Goal: Task Accomplishment & Management: Complete application form

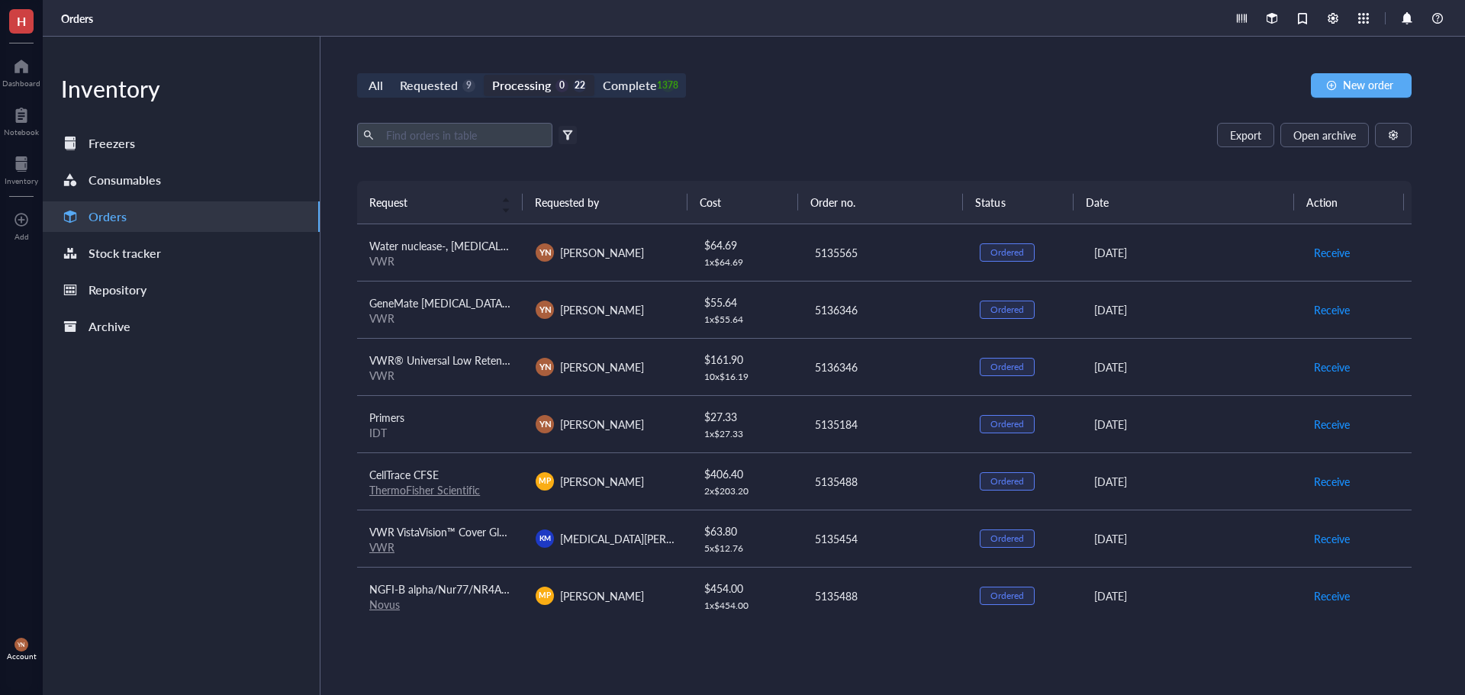
scroll to position [381, 0]
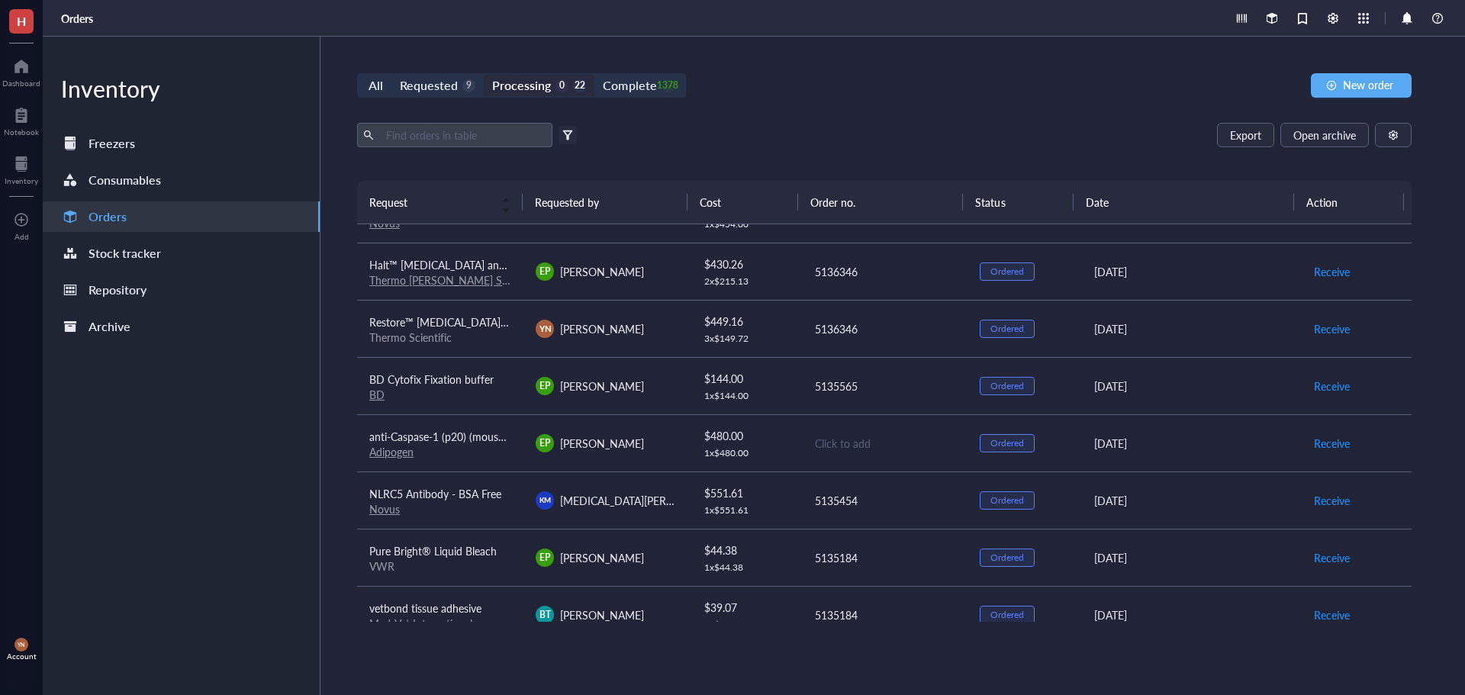
click at [951, 84] on div "All Requested 9 Processing 0 22 Complete 1378 New order" at bounding box center [884, 85] width 1054 height 24
click at [461, 75] on div "All Requested 9 Processing 0 22 Complete 1378" at bounding box center [521, 85] width 329 height 24
click at [457, 80] on div "Requested 9" at bounding box center [438, 85] width 76 height 21
click at [391, 75] on input "Requested 9" at bounding box center [391, 75] width 0 height 0
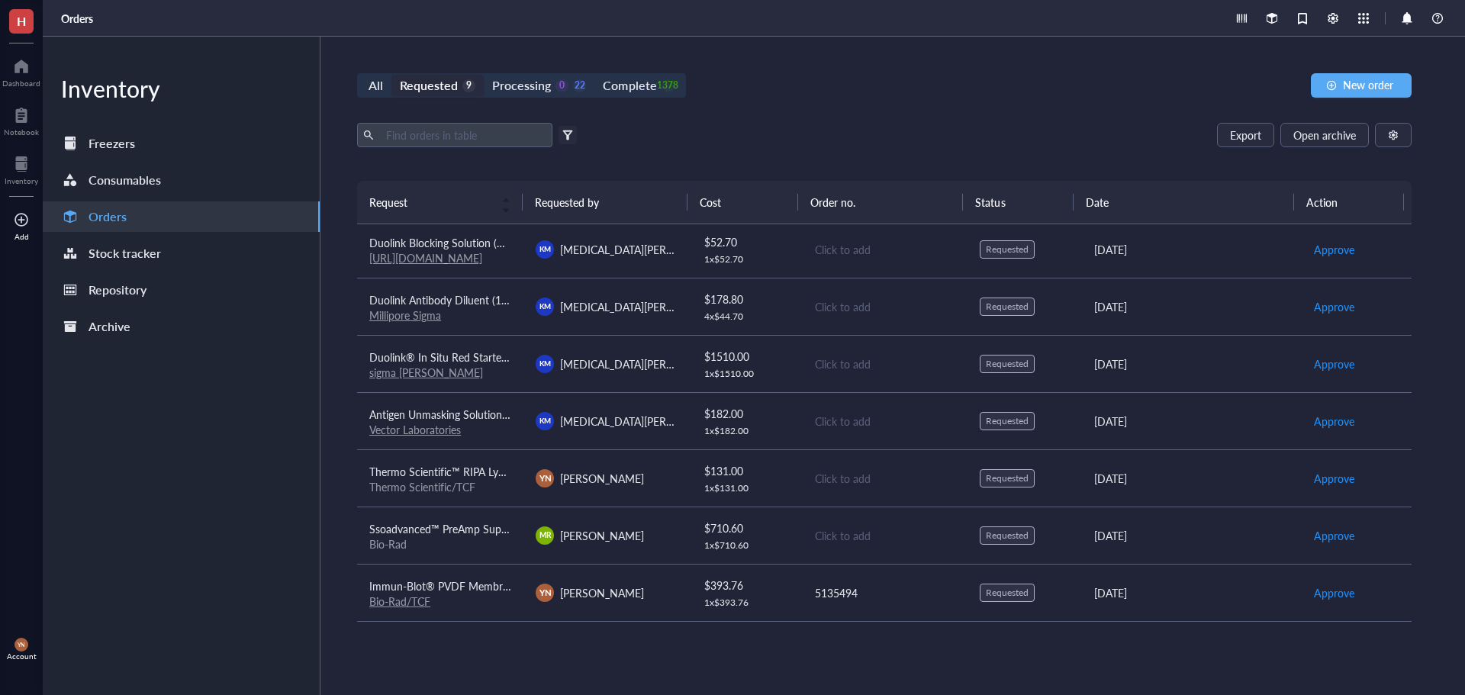
scroll to position [117, 0]
click at [819, 146] on div "Export Open archive" at bounding box center [884, 135] width 1054 height 24
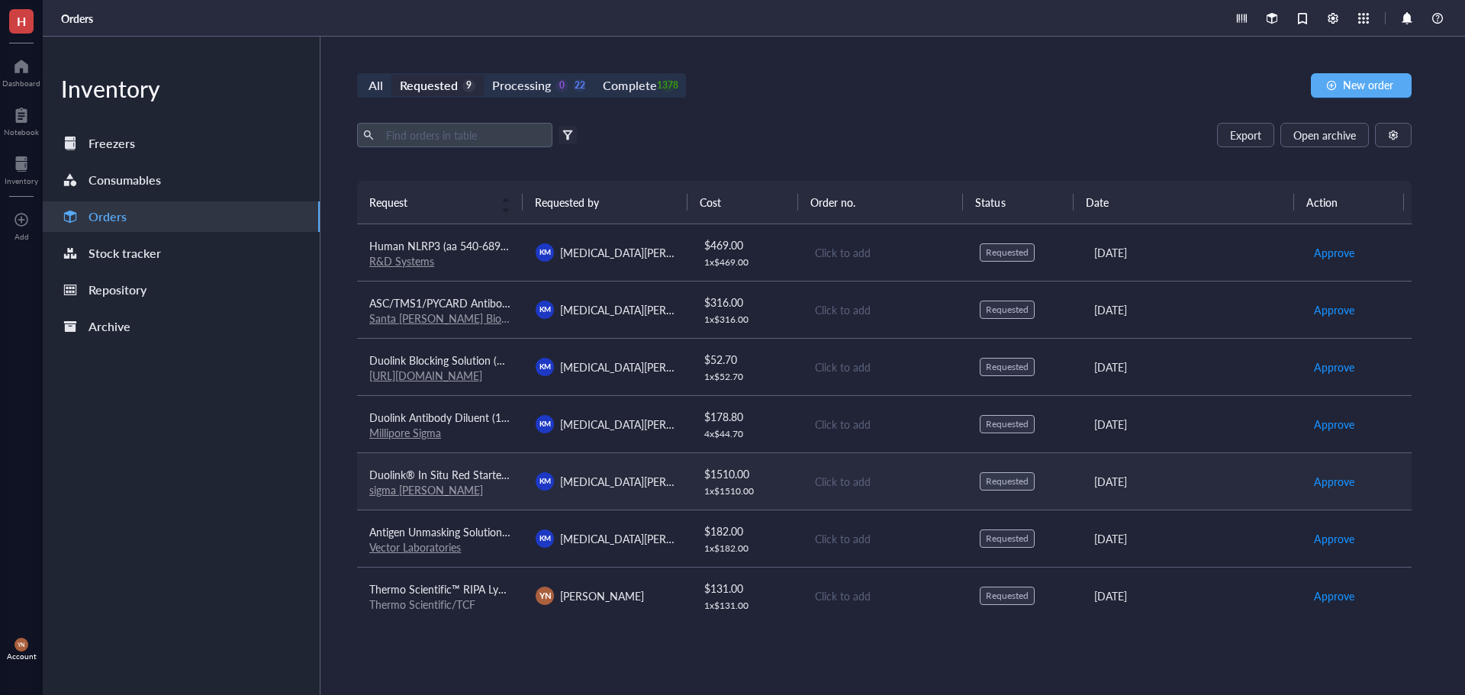
click at [484, 472] on span "Duolink® In Situ Red Starter Kit Mouse/Goat" at bounding box center [476, 474] width 214 height 15
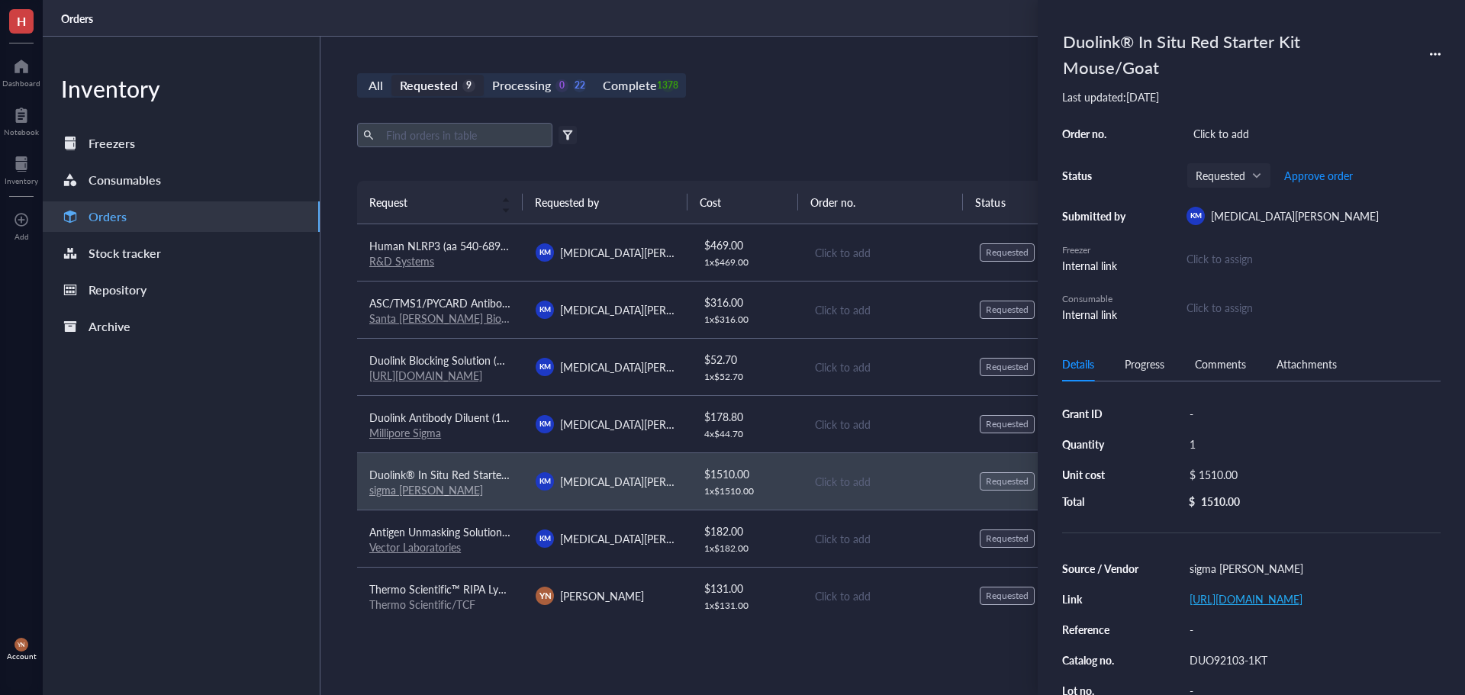
click at [1244, 600] on link "[URL][DOMAIN_NAME]" at bounding box center [1245, 598] width 113 height 15
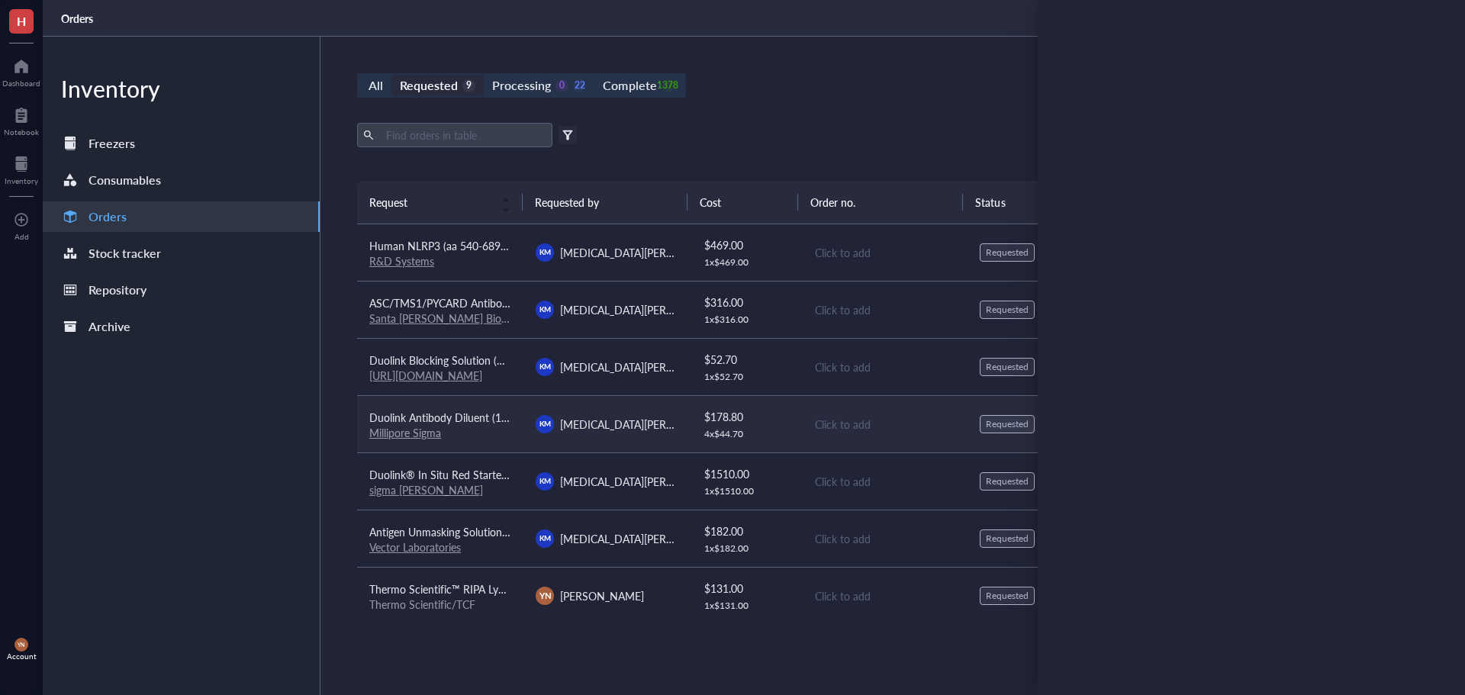
click at [477, 415] on span "Duolink Antibody Diluent (1X)" at bounding box center [440, 417] width 142 height 15
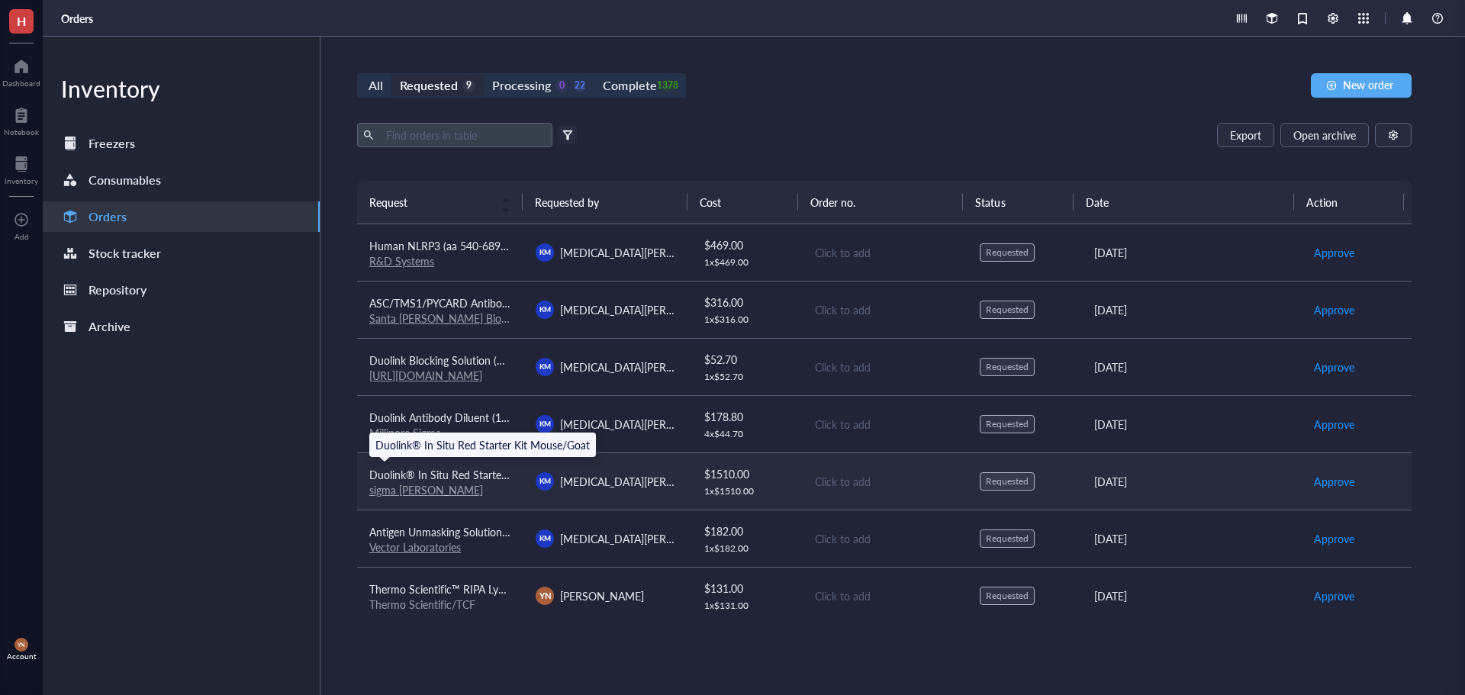
click at [478, 474] on span "Duolink® In Situ Red Starter Kit Mouse/Goat" at bounding box center [476, 474] width 214 height 15
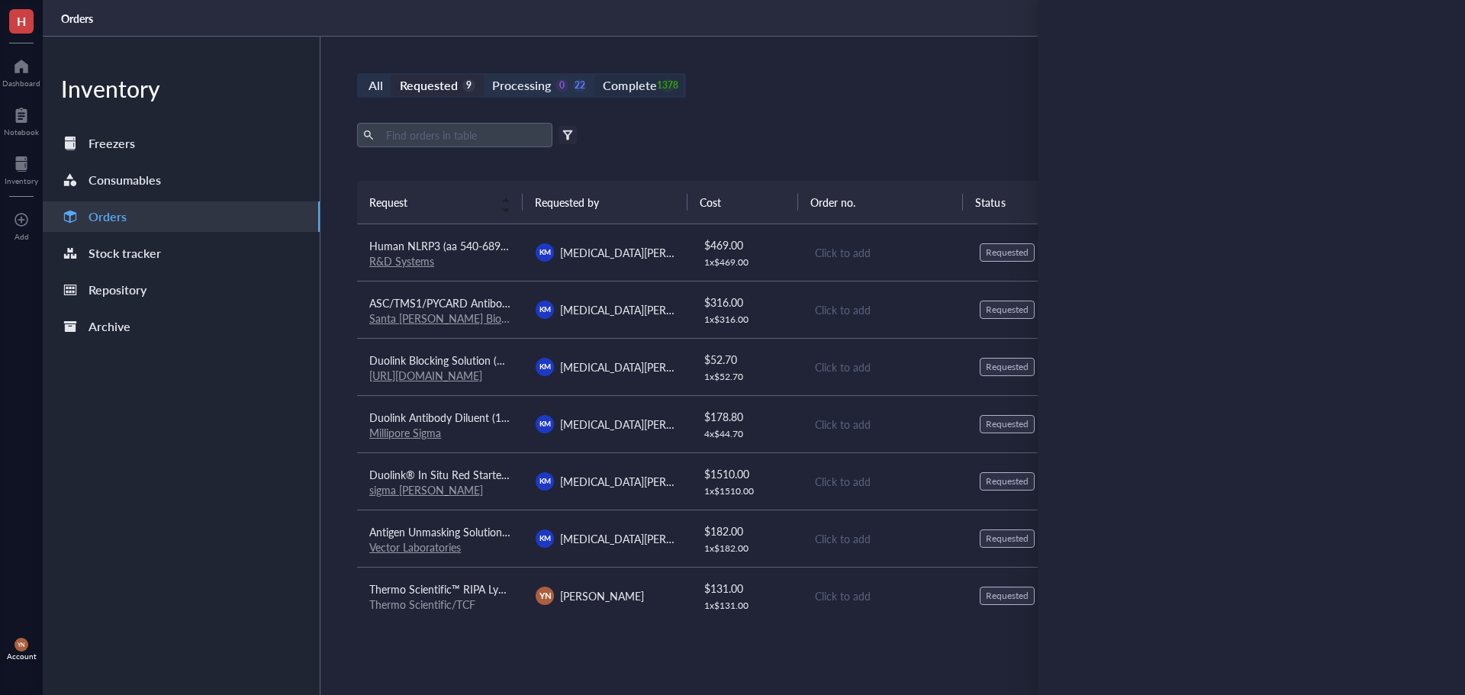
click at [661, 82] on div "1378" at bounding box center [667, 85] width 13 height 13
click at [594, 75] on input "Complete 1378" at bounding box center [594, 75] width 0 height 0
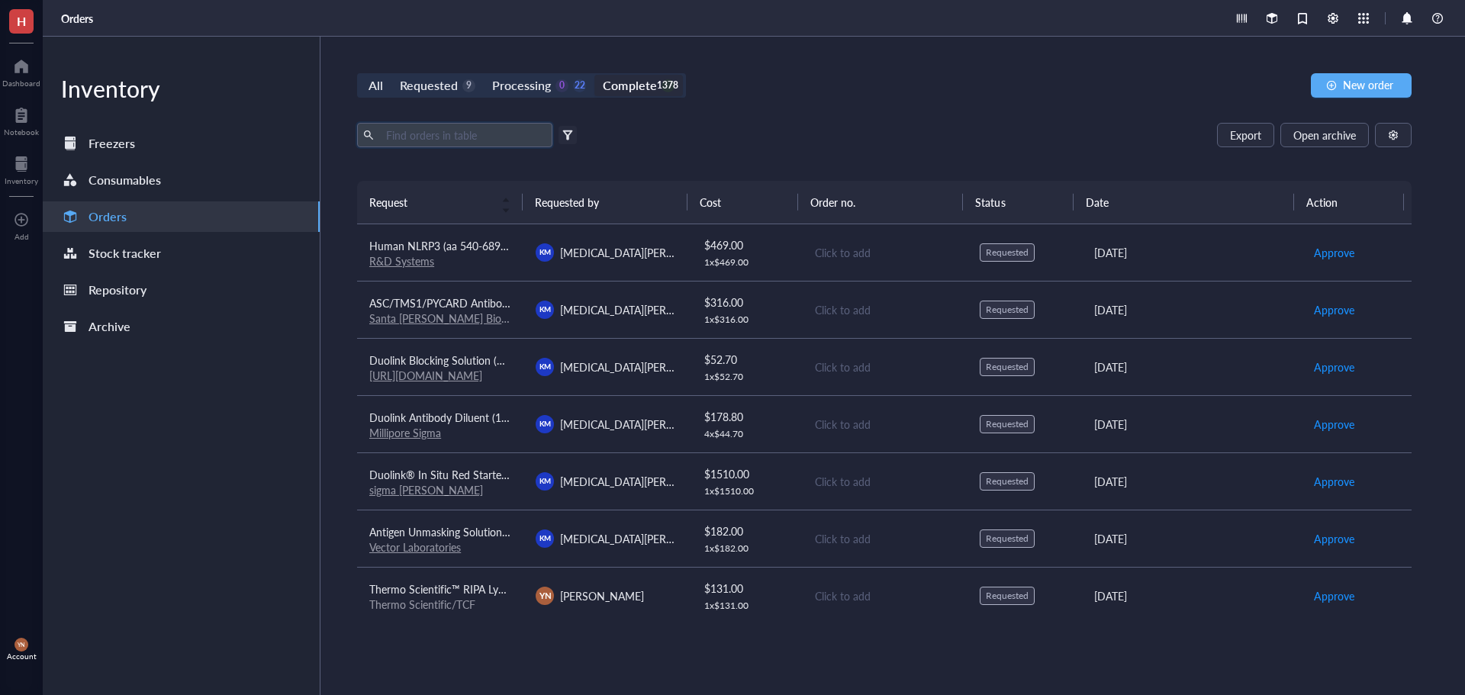
click at [478, 128] on input "text" at bounding box center [463, 135] width 166 height 23
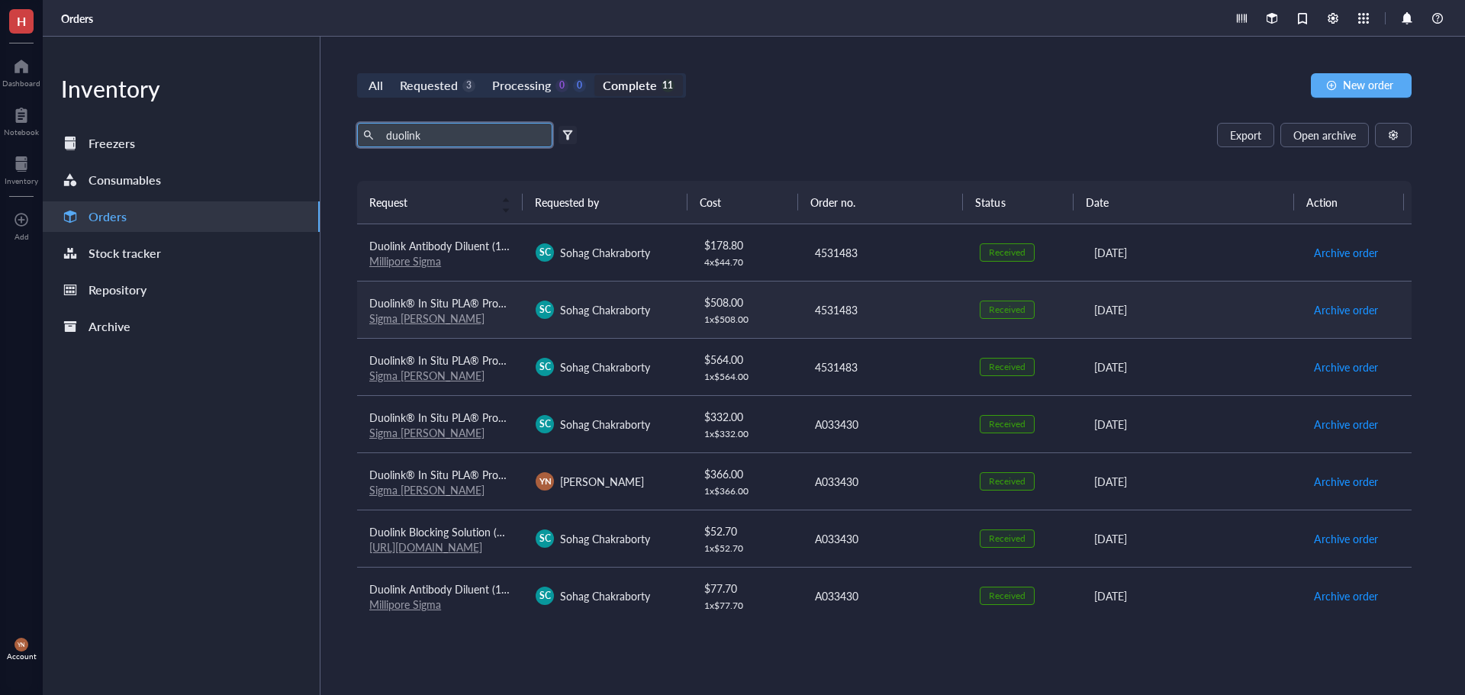
click at [463, 311] on div "Sigma [PERSON_NAME]" at bounding box center [440, 318] width 142 height 14
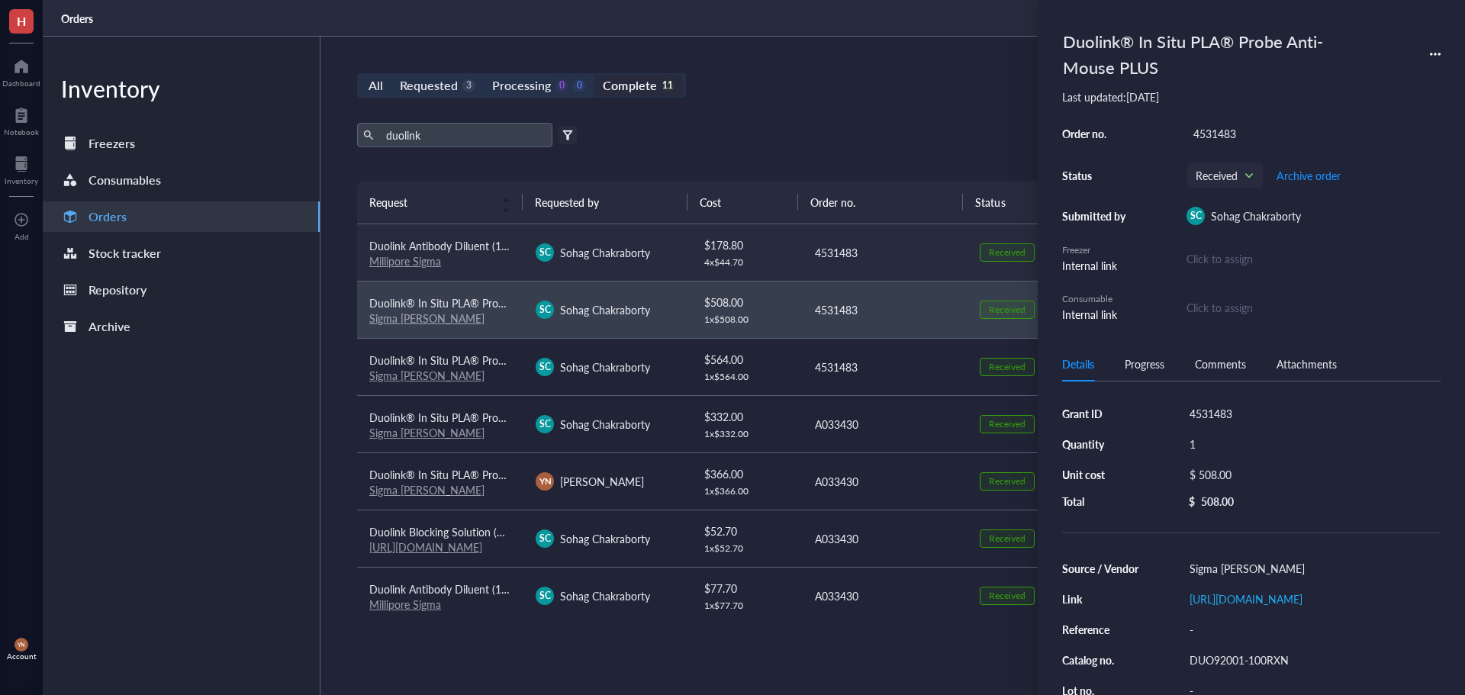
click at [474, 250] on span "Duolink Antibody Diluent (1X)" at bounding box center [440, 245] width 142 height 15
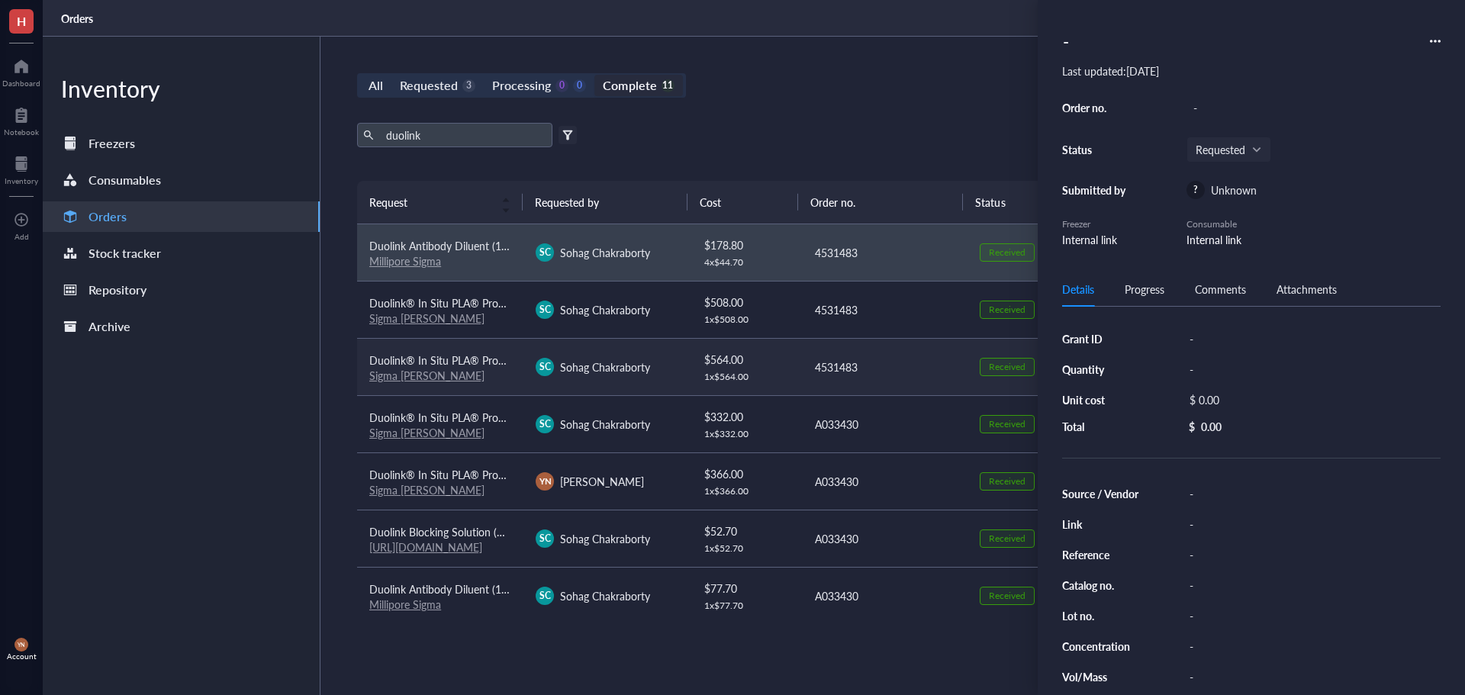
click at [476, 372] on div "Sigma [PERSON_NAME]" at bounding box center [440, 375] width 142 height 14
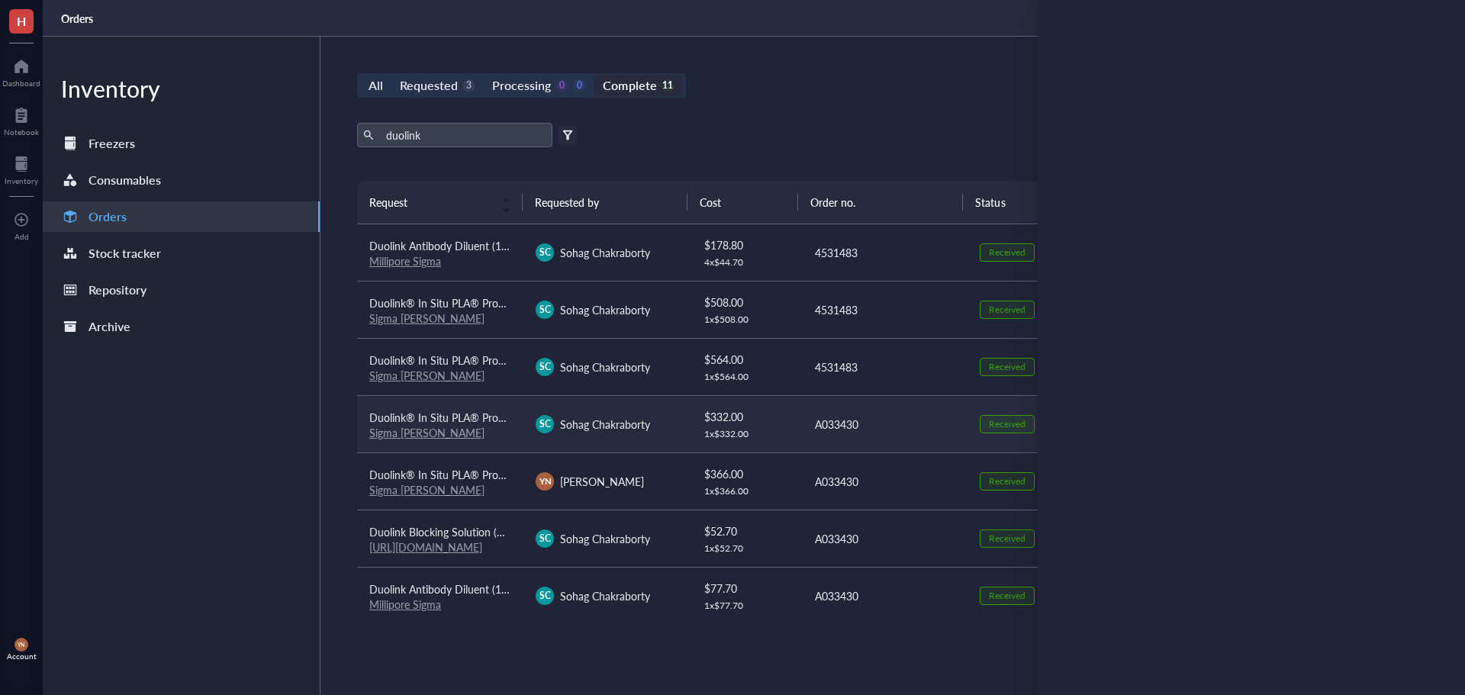
click at [482, 435] on div "Sigma [PERSON_NAME]" at bounding box center [440, 433] width 142 height 14
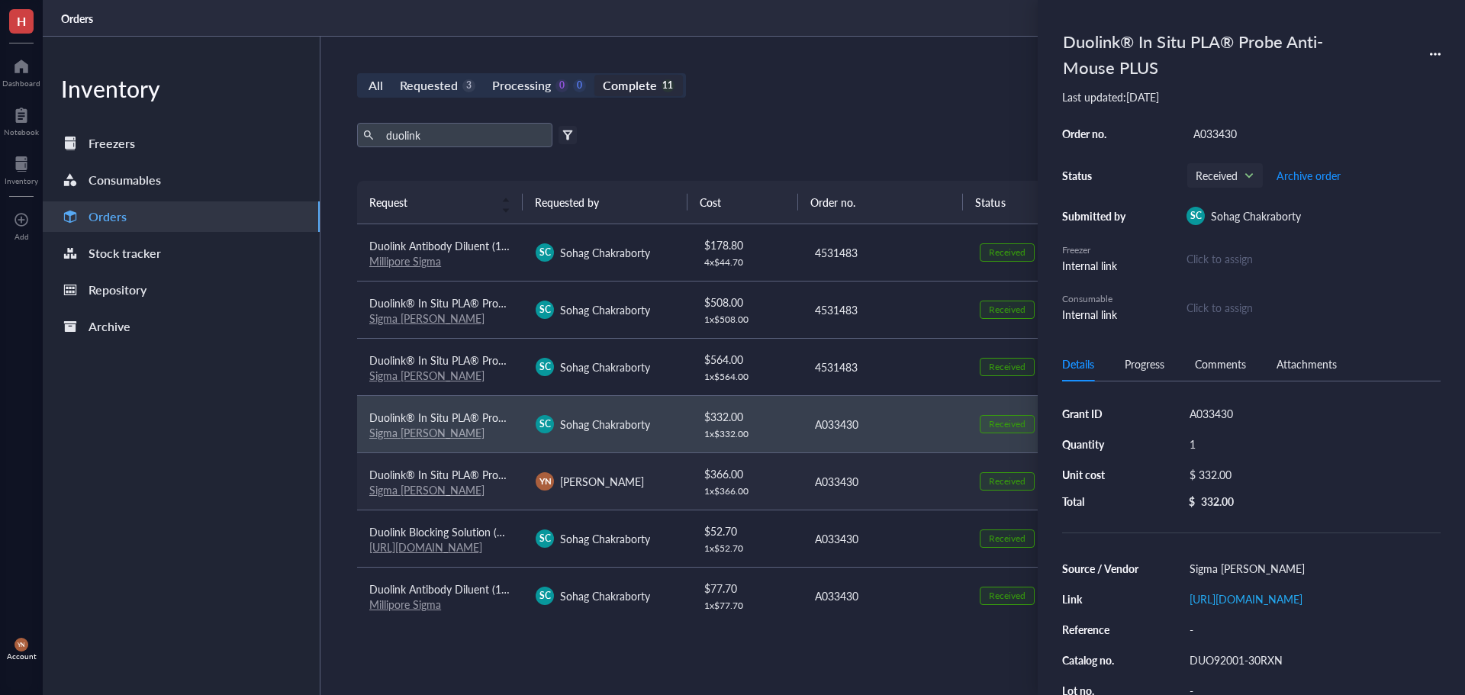
scroll to position [76, 0]
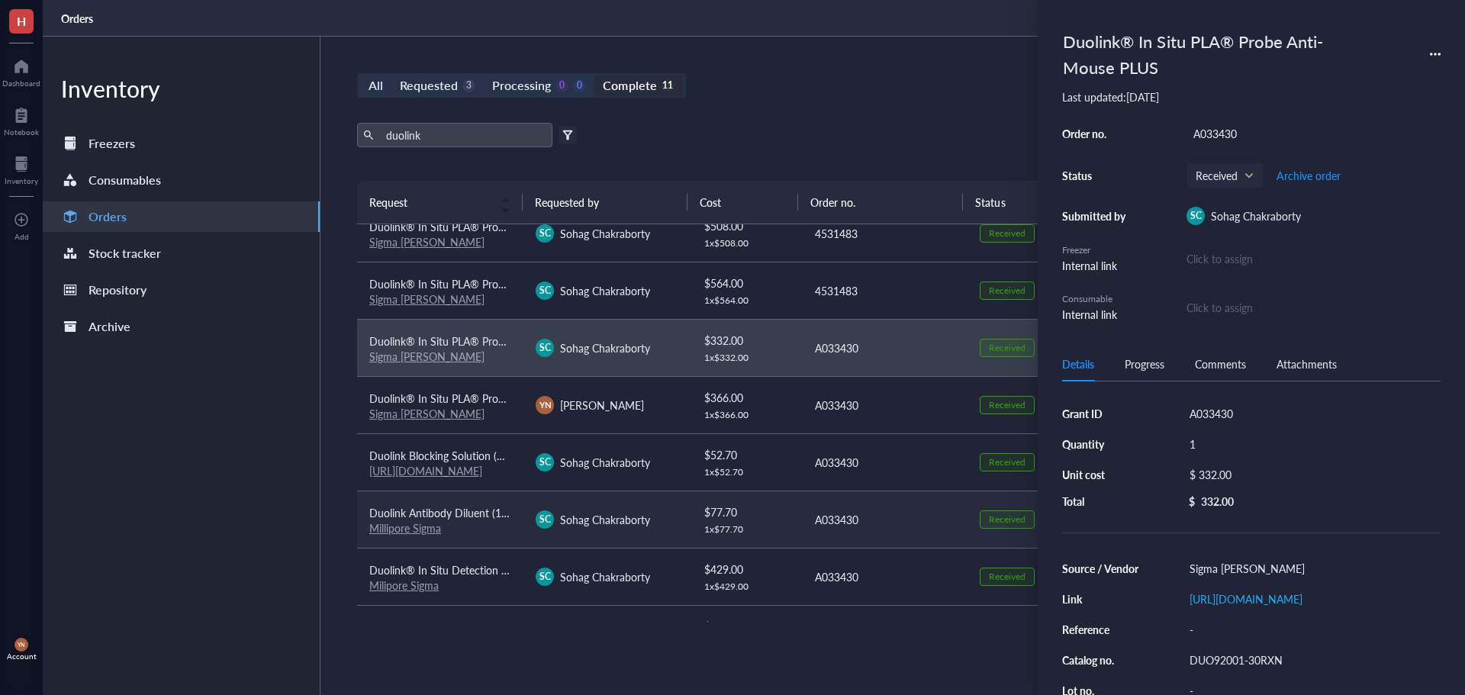
click at [477, 515] on span "Duolink Antibody Diluent (1X)" at bounding box center [440, 512] width 142 height 15
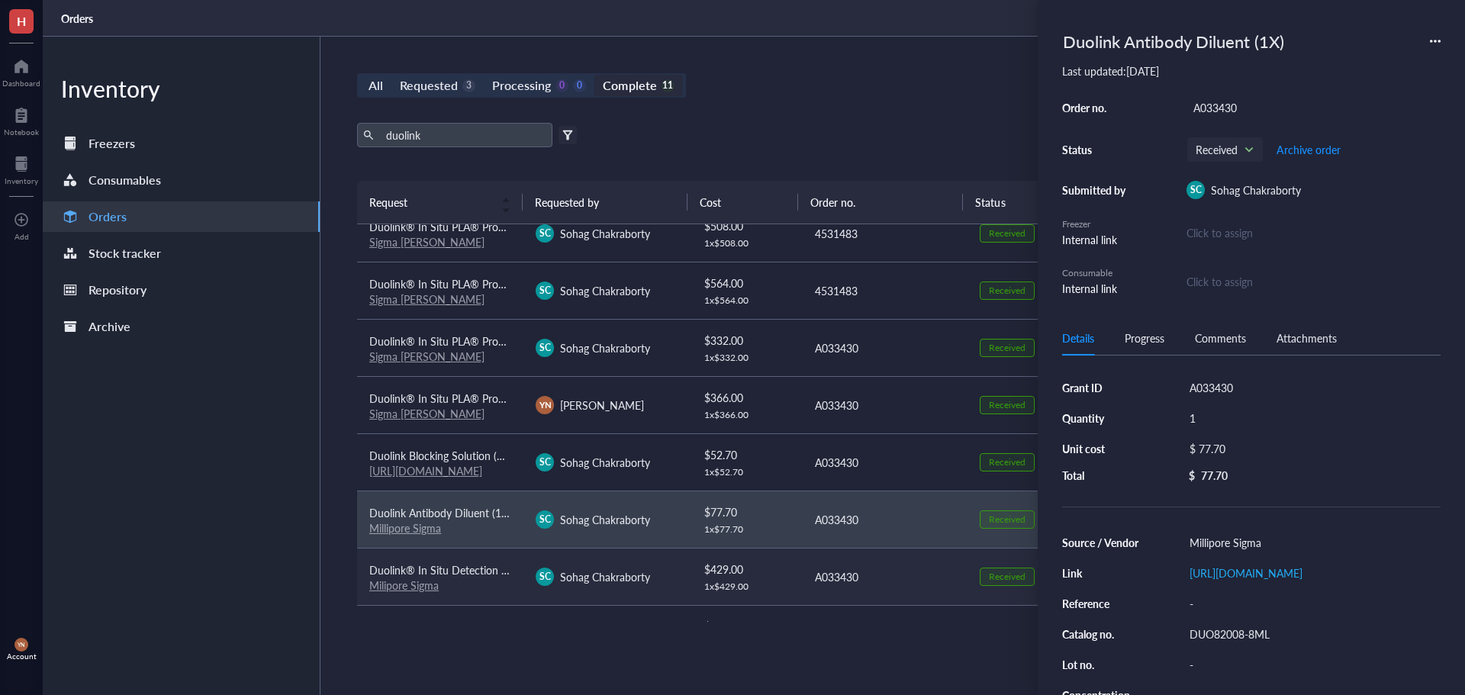
click at [466, 581] on div "Milipore Sigma" at bounding box center [440, 585] width 142 height 14
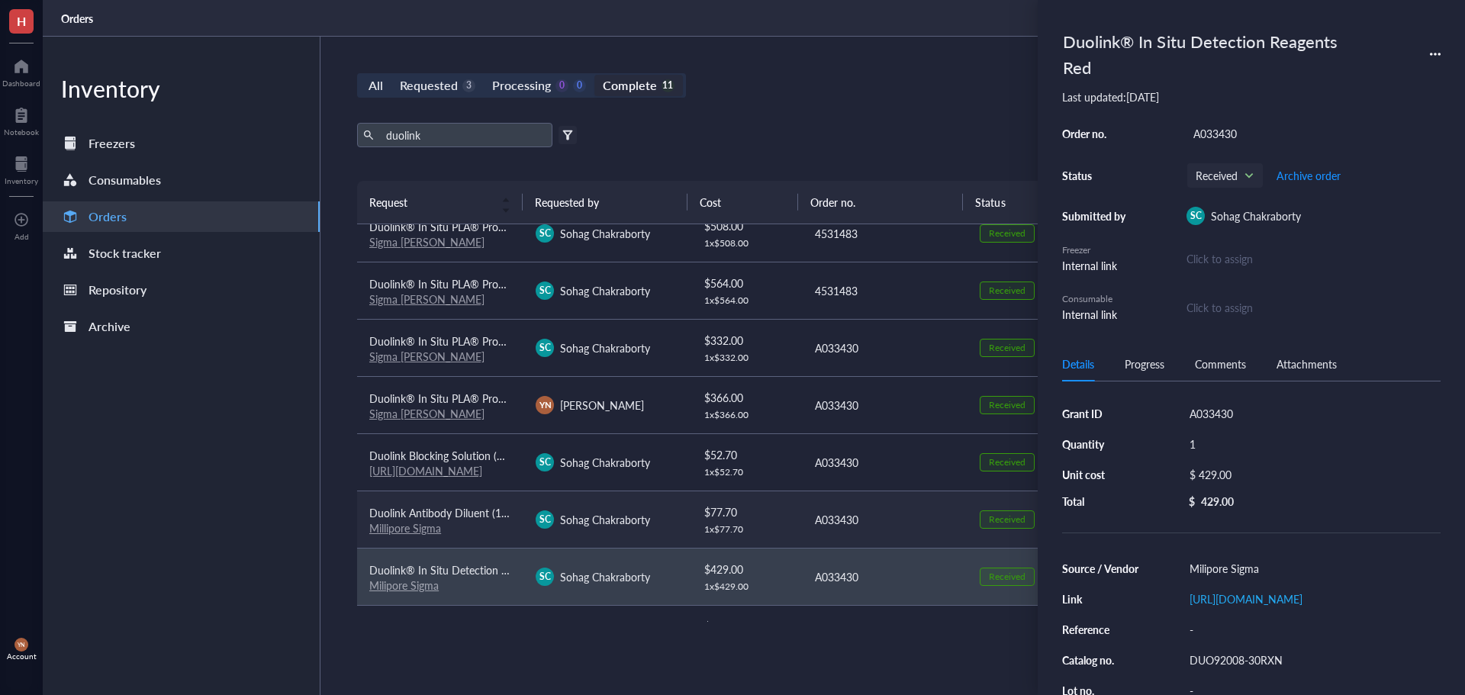
scroll to position [0, 0]
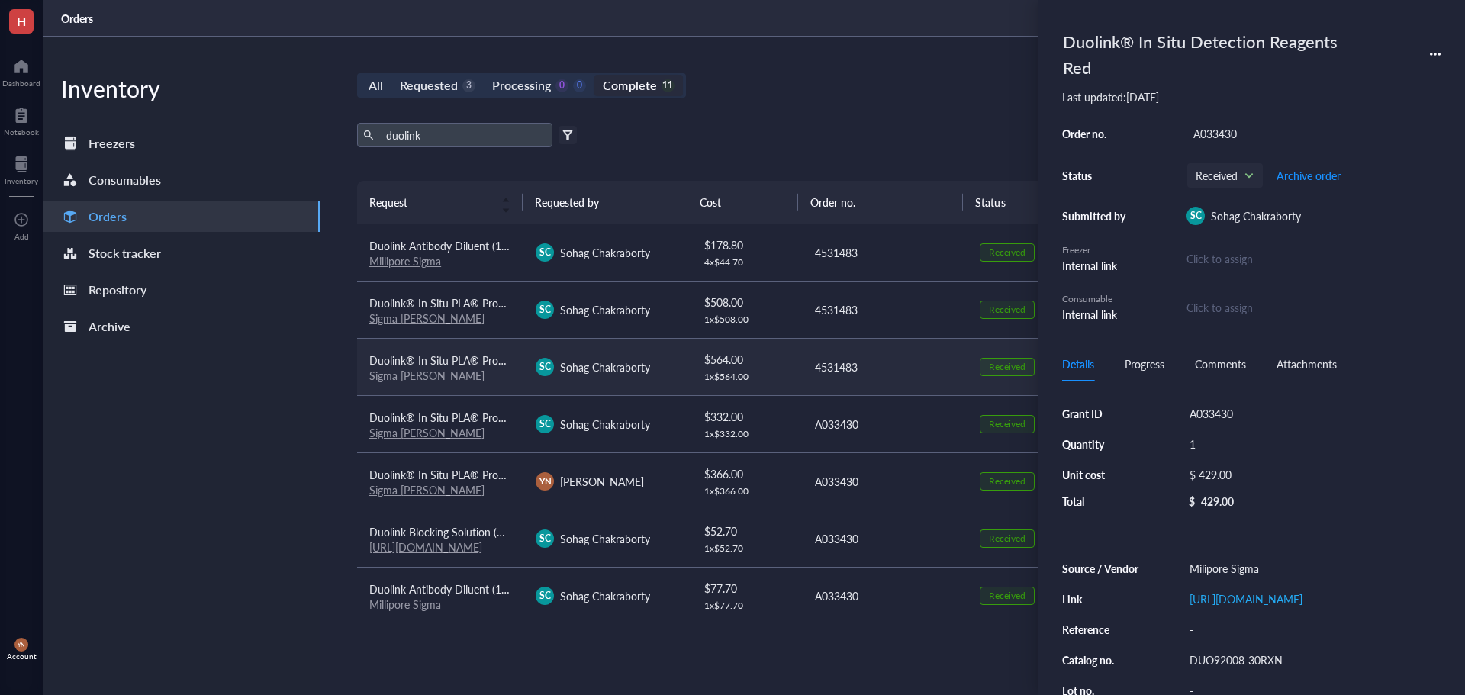
click at [474, 352] on span "Duolink® In Situ PLA® Probe Anti-Goat MINUS" at bounding box center [482, 359] width 227 height 15
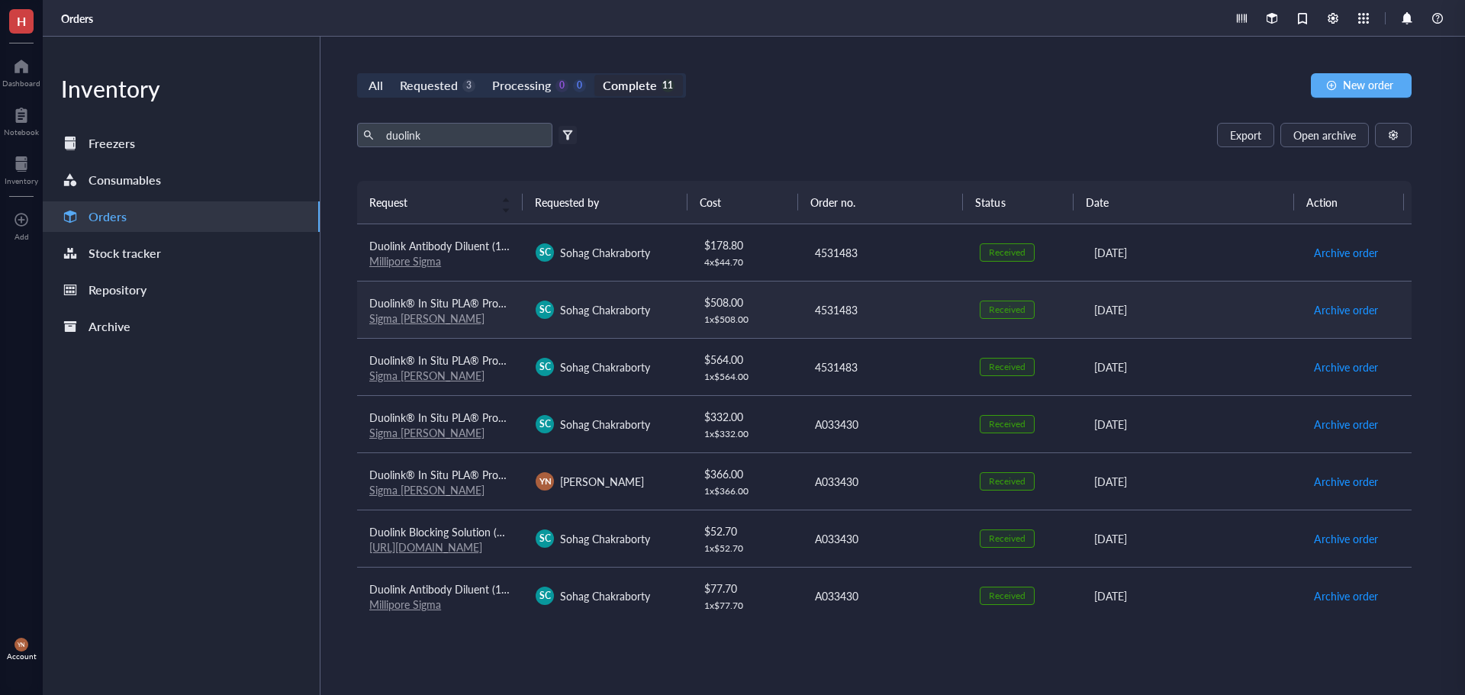
click at [478, 303] on span "Duolink® In Situ PLA® Probe Anti-Mouse PLUS" at bounding box center [482, 302] width 227 height 15
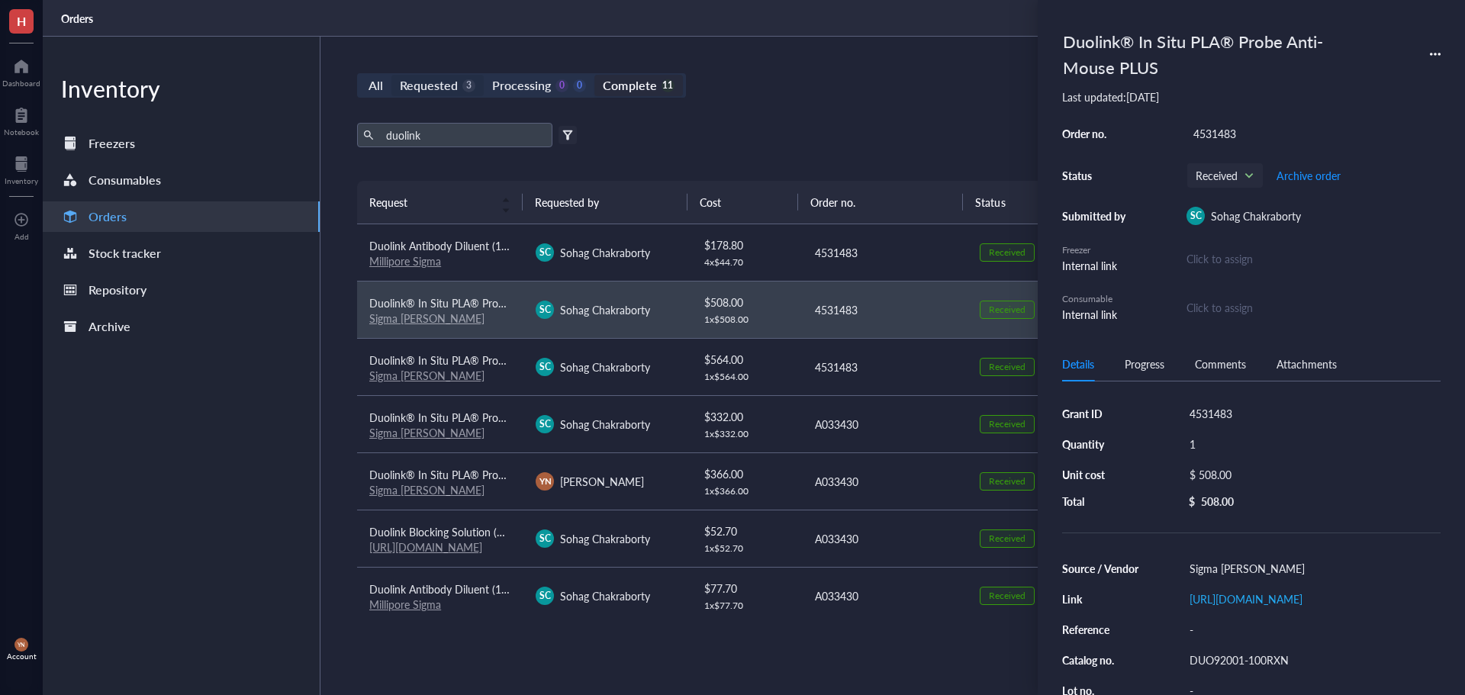
click at [432, 89] on div "Requested" at bounding box center [429, 85] width 58 height 21
click at [391, 75] on input "Requested 3" at bounding box center [391, 75] width 0 height 0
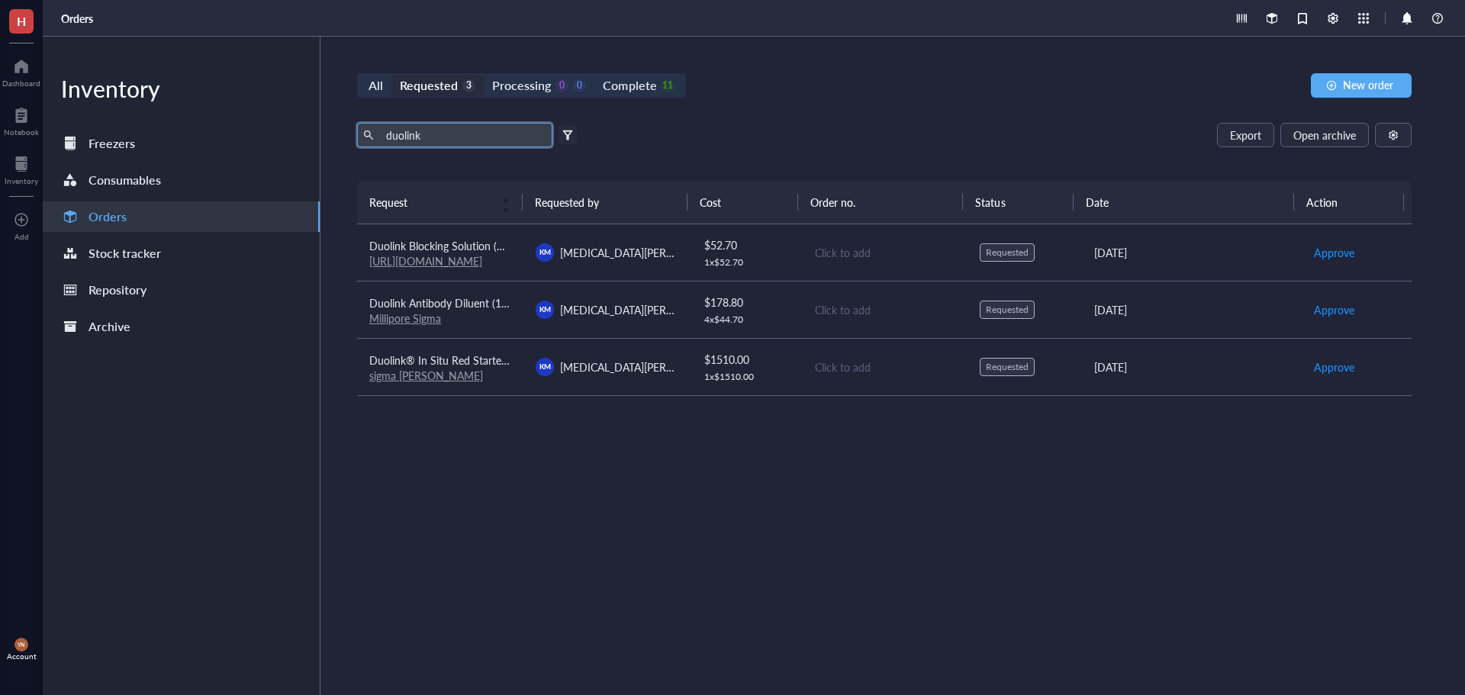
drag, startPoint x: 442, startPoint y: 137, endPoint x: 446, endPoint y: 169, distance: 32.3
click at [440, 139] on input "duolink" at bounding box center [463, 135] width 166 height 23
type input "d"
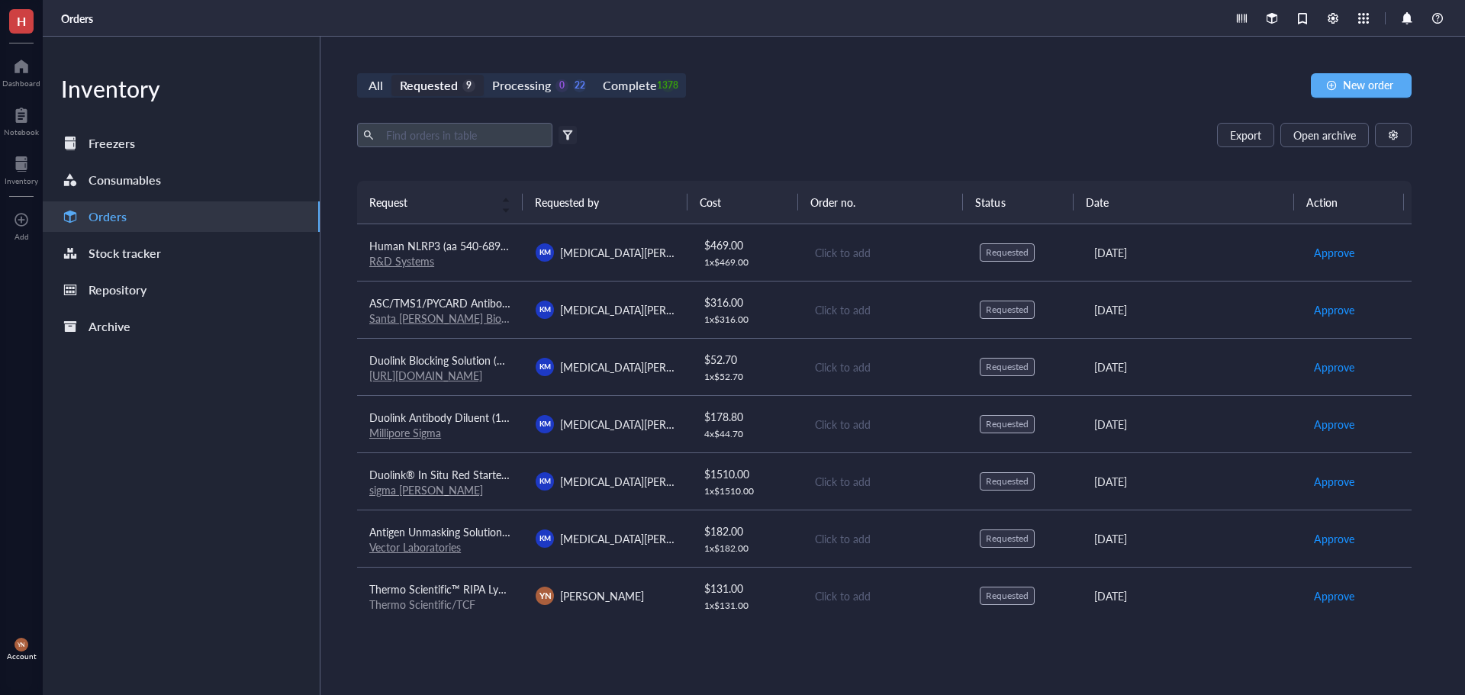
click at [756, 143] on div "Export Open archive" at bounding box center [884, 135] width 1054 height 24
click at [484, 482] on div "Duolink® In Situ Red Starter Kit Mouse/Goat" at bounding box center [440, 474] width 142 height 17
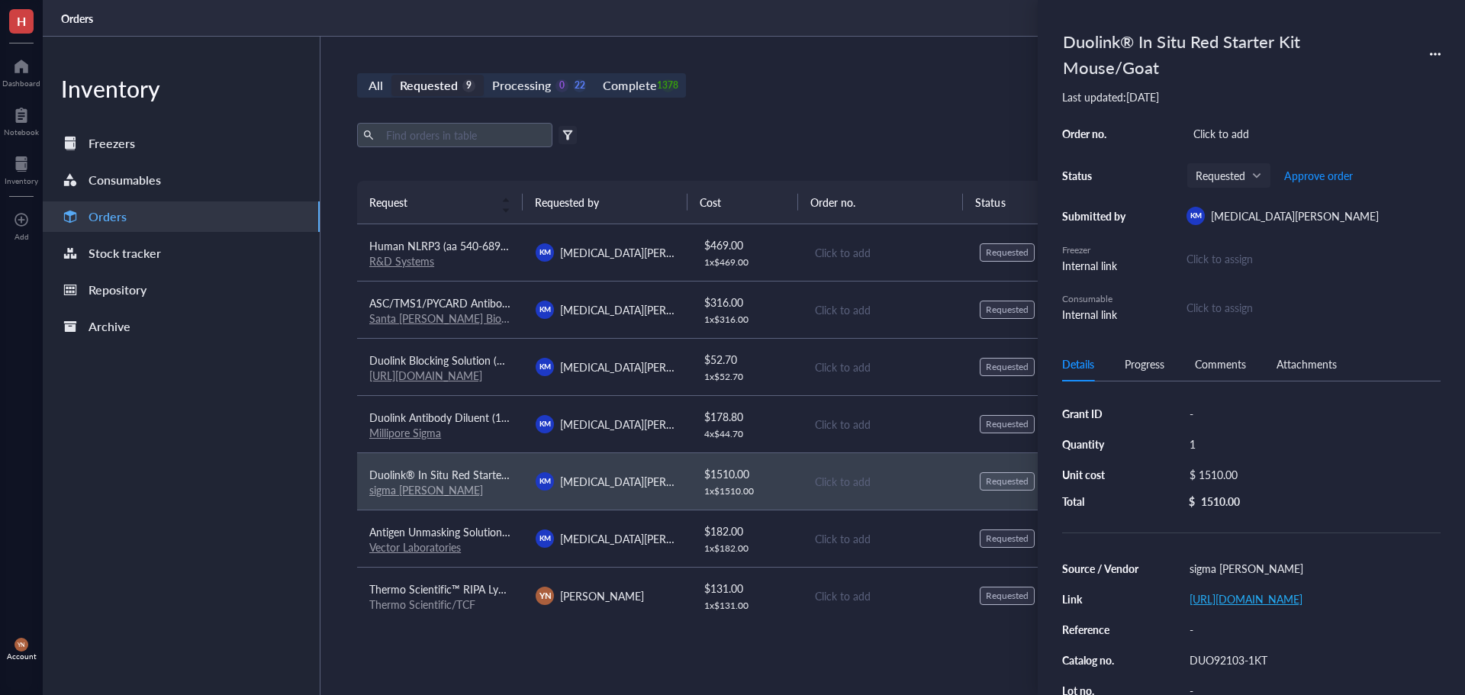
click at [1240, 601] on link "[URL][DOMAIN_NAME]" at bounding box center [1245, 598] width 113 height 15
click at [841, 95] on div "All Requested 9 Processing 0 22 Complete 1378 New order" at bounding box center [884, 85] width 1054 height 24
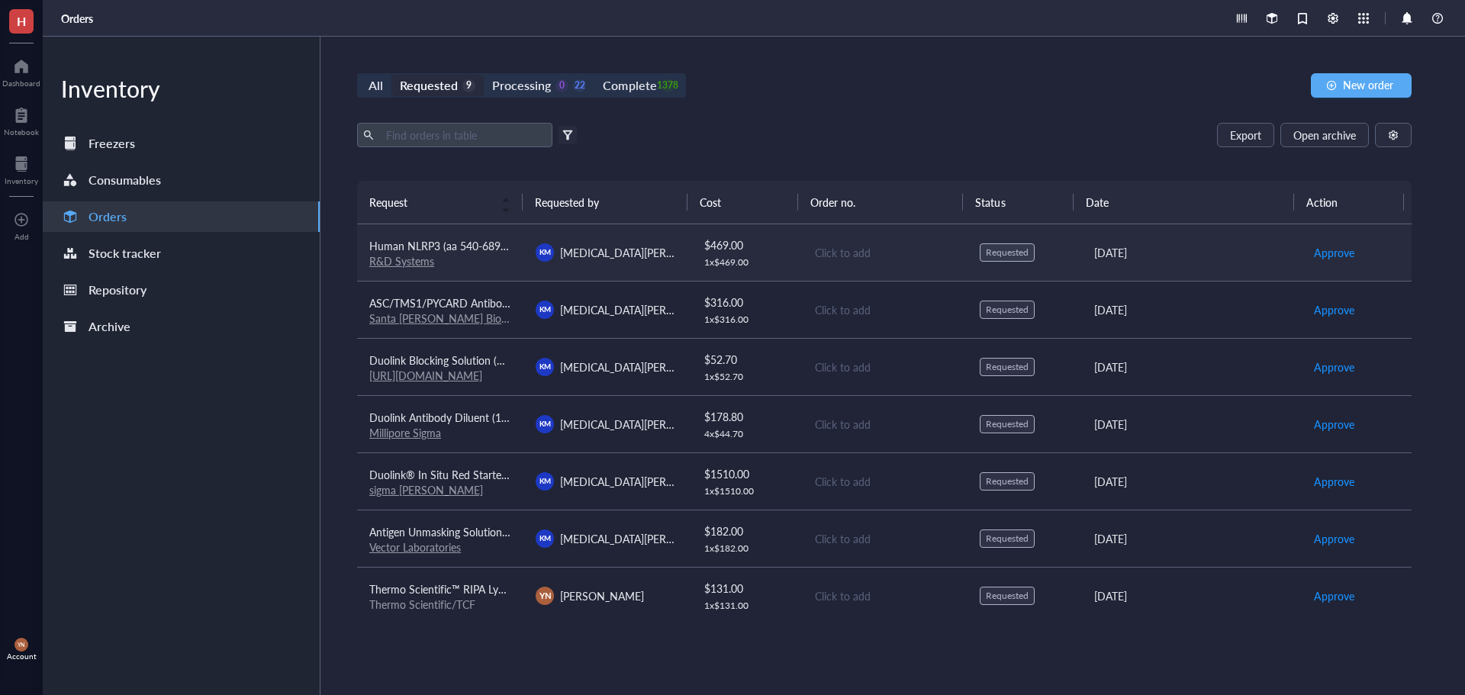
click at [454, 236] on td "Human NLRP3 (aa 540-689) Antibody R&D Systems" at bounding box center [440, 252] width 166 height 57
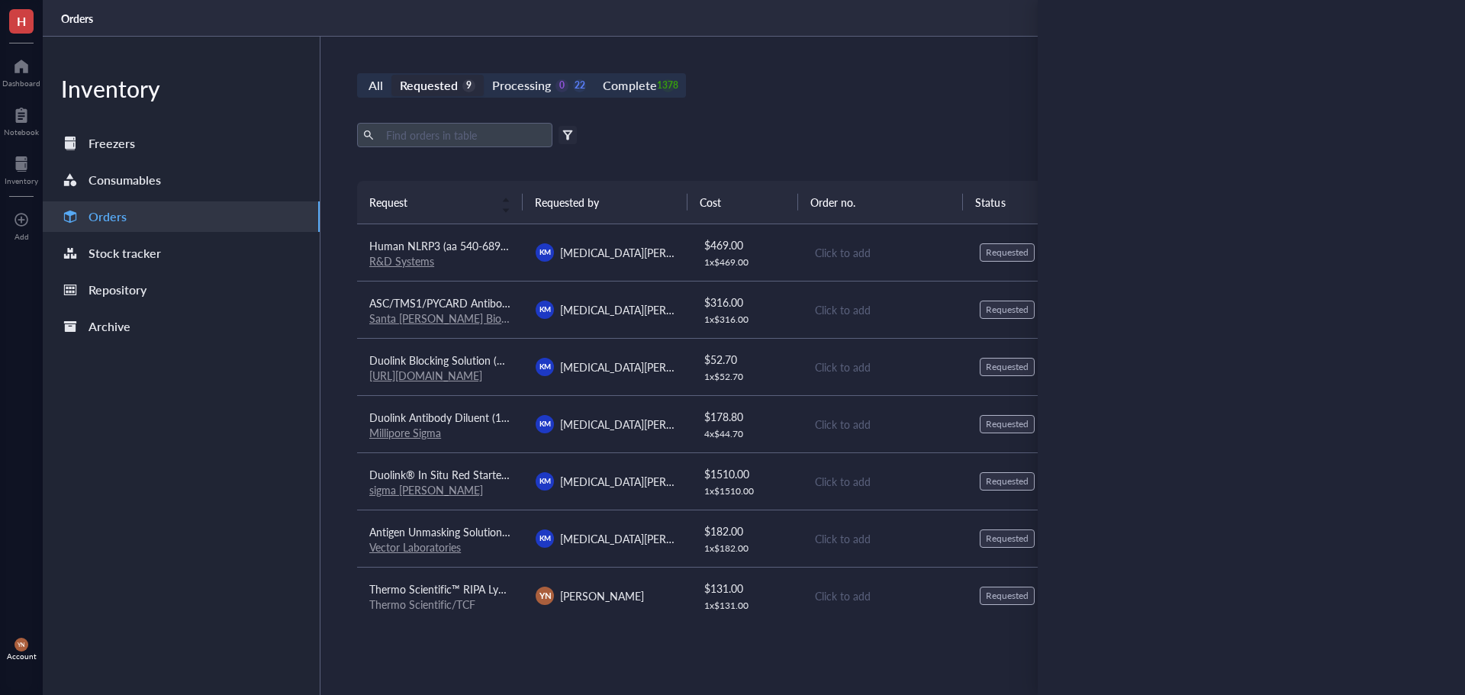
click at [790, 142] on div "Export Open archive" at bounding box center [884, 135] width 1054 height 24
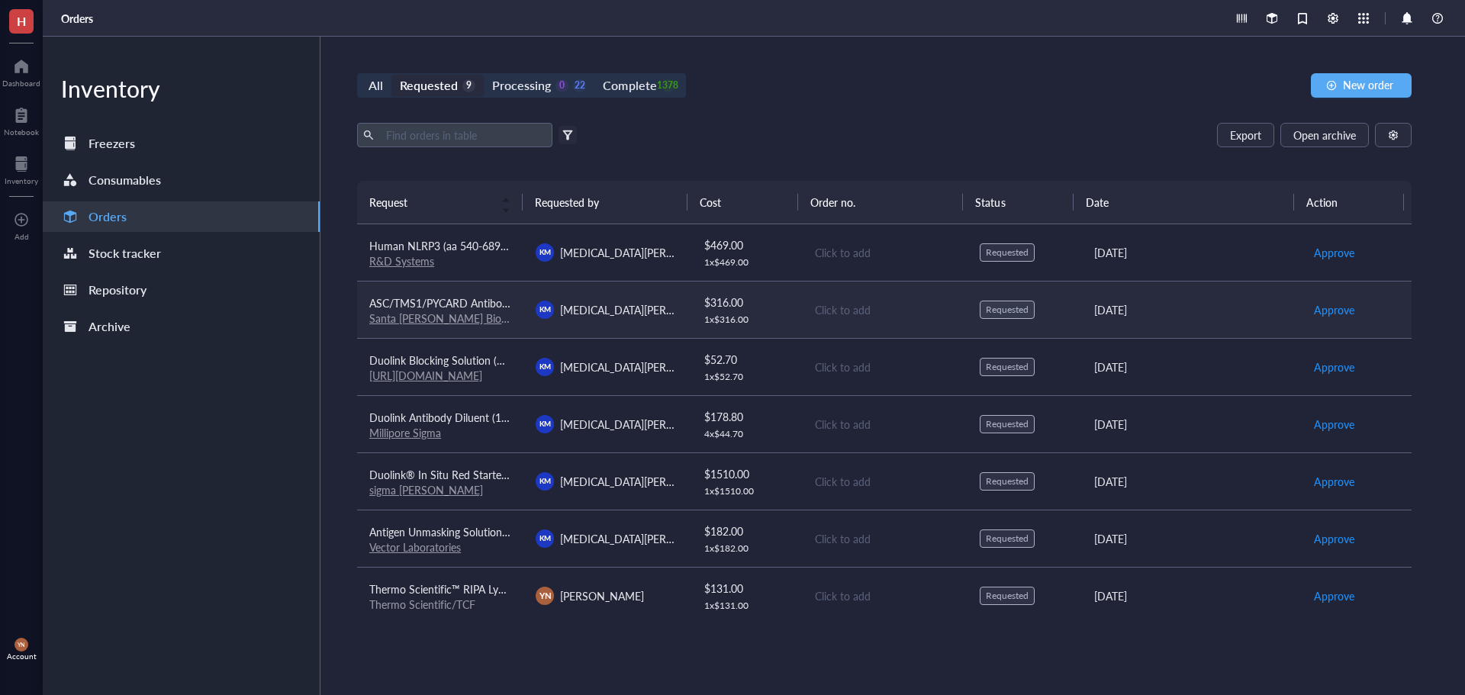
click at [478, 298] on span "ASC/TMS1/PYCARD Antibody (B-3): sc-514414" at bounding box center [482, 302] width 227 height 15
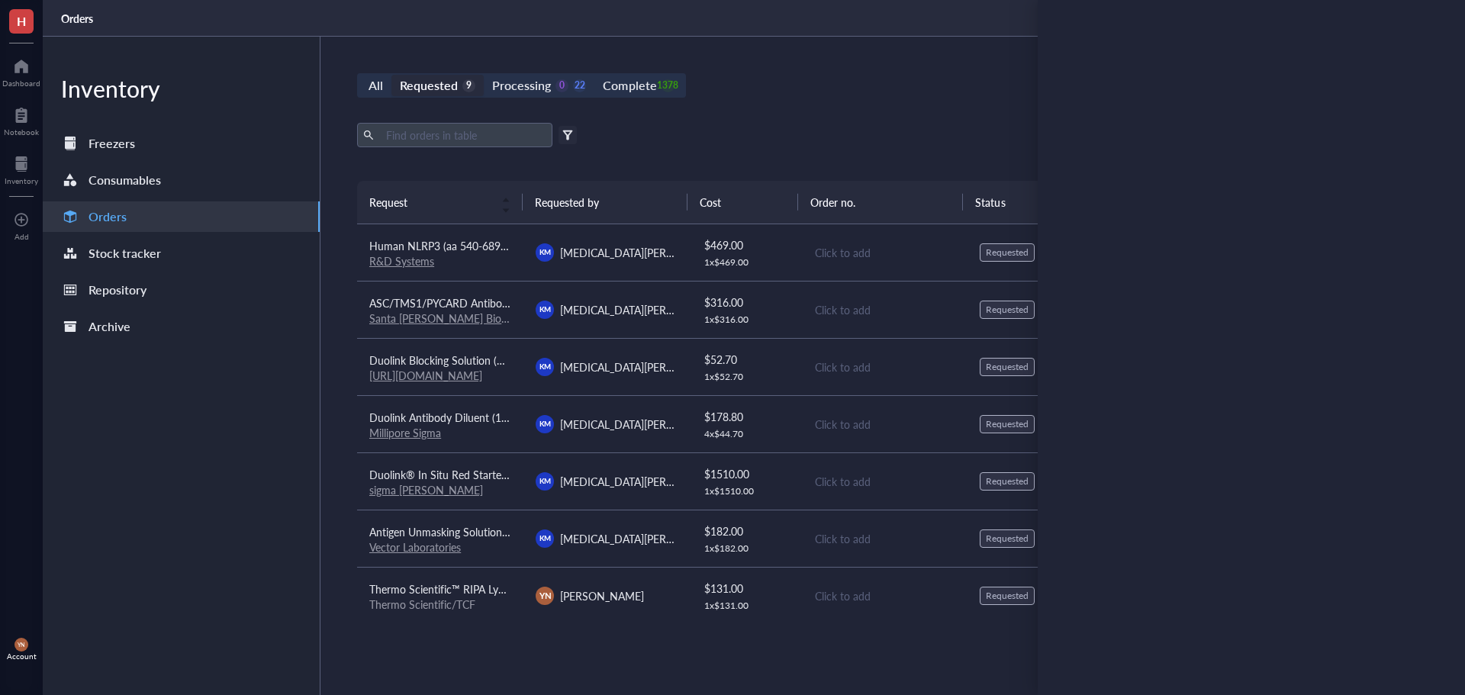
click at [891, 137] on div "Export Open archive" at bounding box center [884, 135] width 1054 height 24
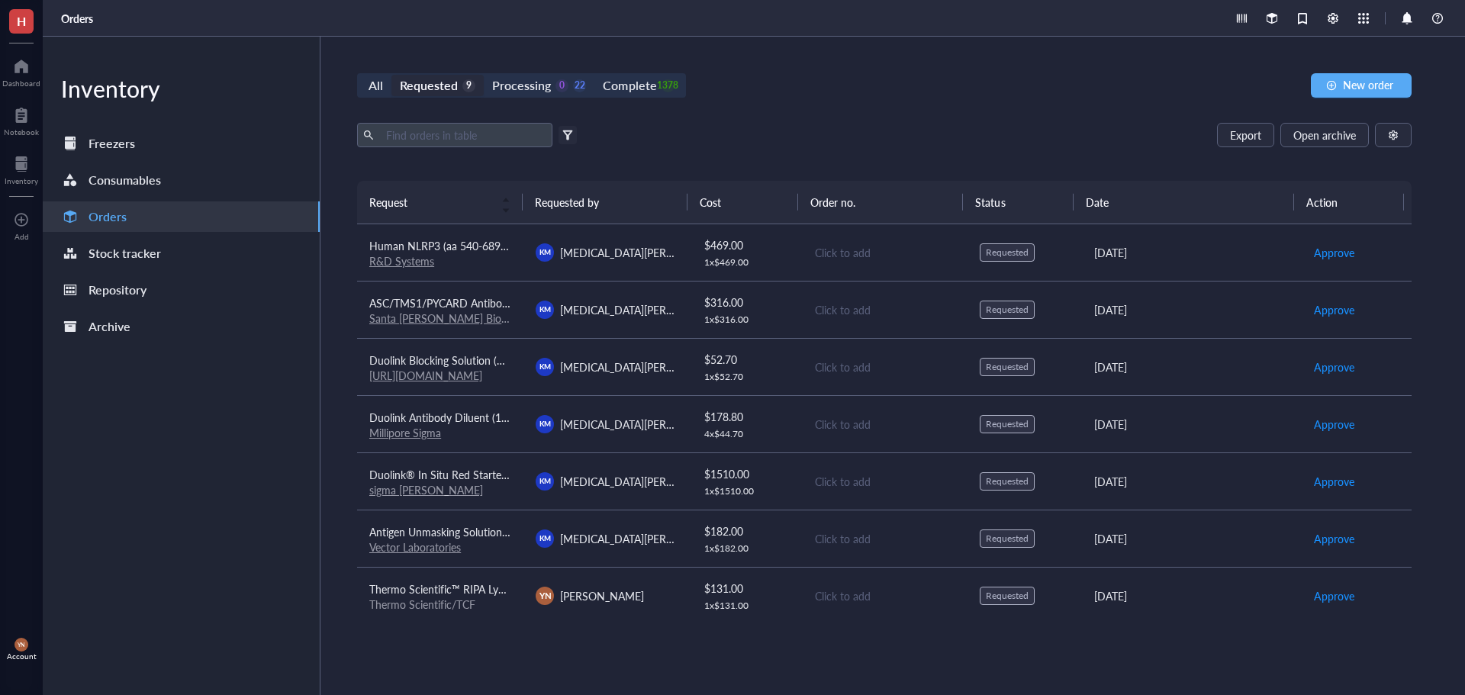
click at [952, 108] on div "All Requested 9 Processing 0 22 Complete 1378 New order Export Open archive Fil…" at bounding box center [883, 366] width 1127 height 658
click at [819, 89] on div "All Requested 9 Processing 0 22 Complete 1378 New order" at bounding box center [884, 85] width 1054 height 24
click at [675, 85] on div "Complete 1378" at bounding box center [638, 85] width 88 height 21
click at [594, 75] on input "Complete 1378" at bounding box center [594, 75] width 0 height 0
click at [478, 131] on input "text" at bounding box center [463, 135] width 166 height 23
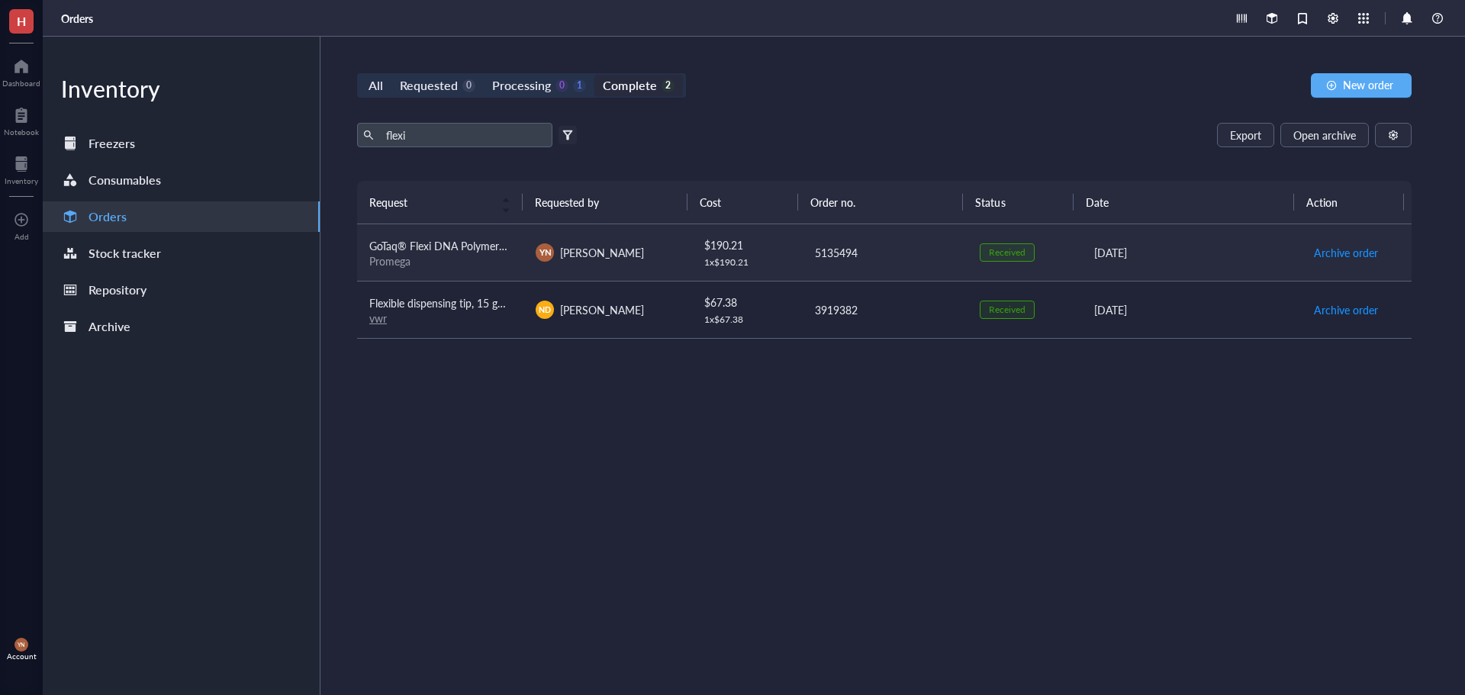
click at [485, 257] on div "Promega" at bounding box center [440, 261] width 142 height 14
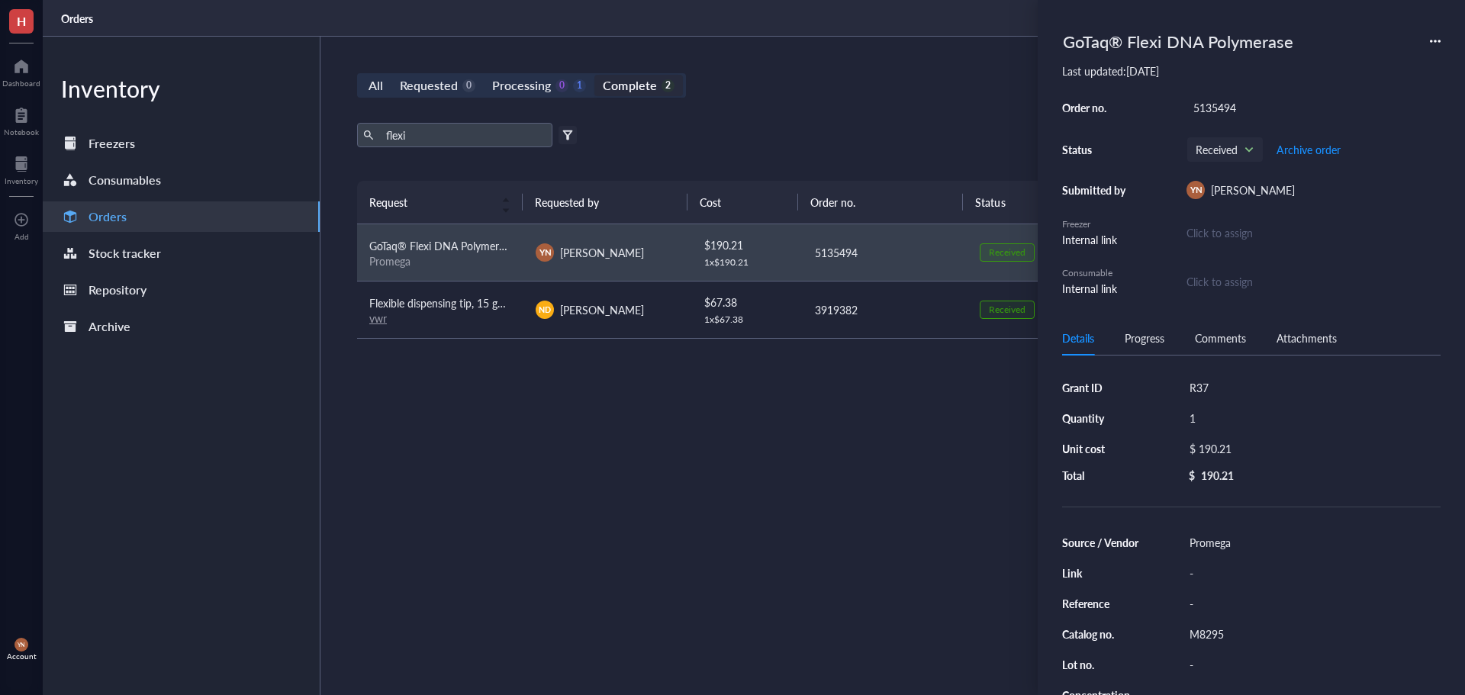
click at [1213, 628] on div "M8295" at bounding box center [1311, 633] width 258 height 21
click at [1227, 631] on input "M8295" at bounding box center [1206, 634] width 46 height 20
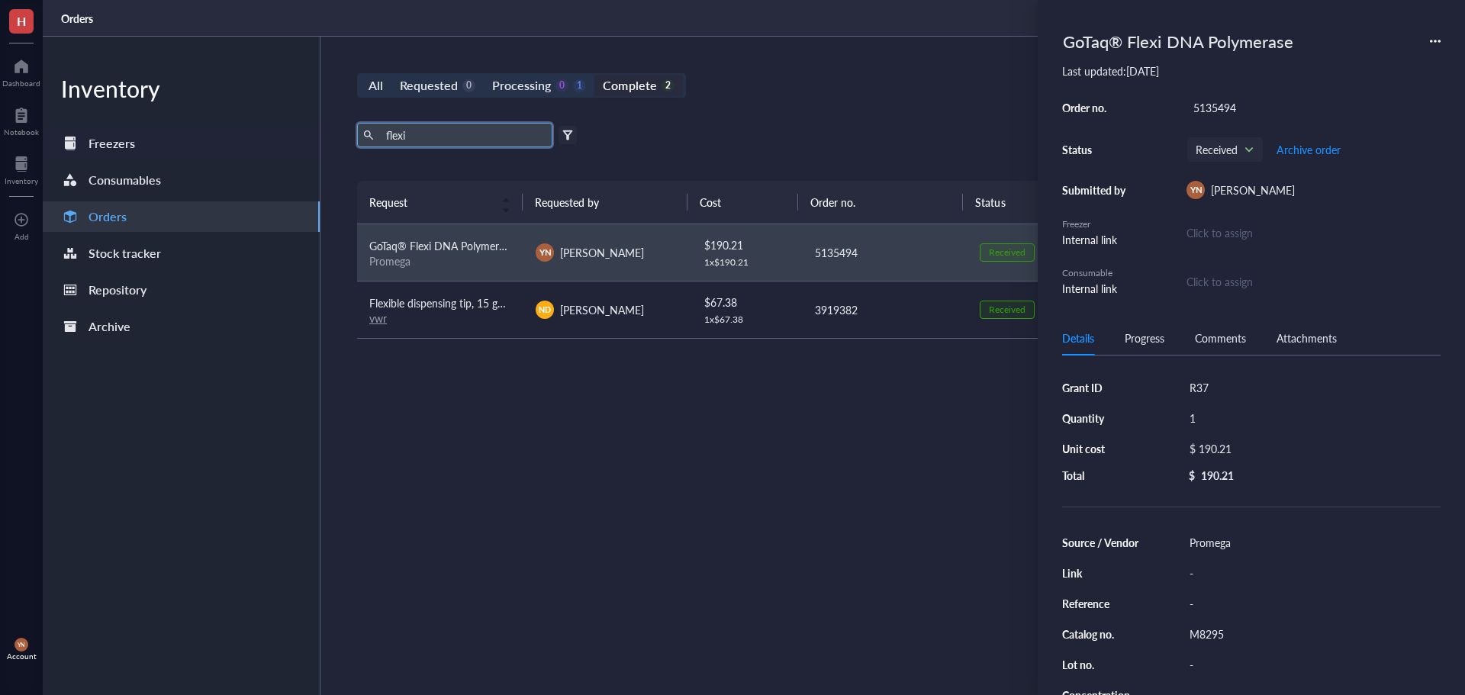
drag, startPoint x: 436, startPoint y: 130, endPoint x: 315, endPoint y: 128, distance: 120.6
click at [315, 128] on div "Inventory Freezers Consumables Orders Stock tracker Repository Archive All Requ…" at bounding box center [754, 366] width 1422 height 658
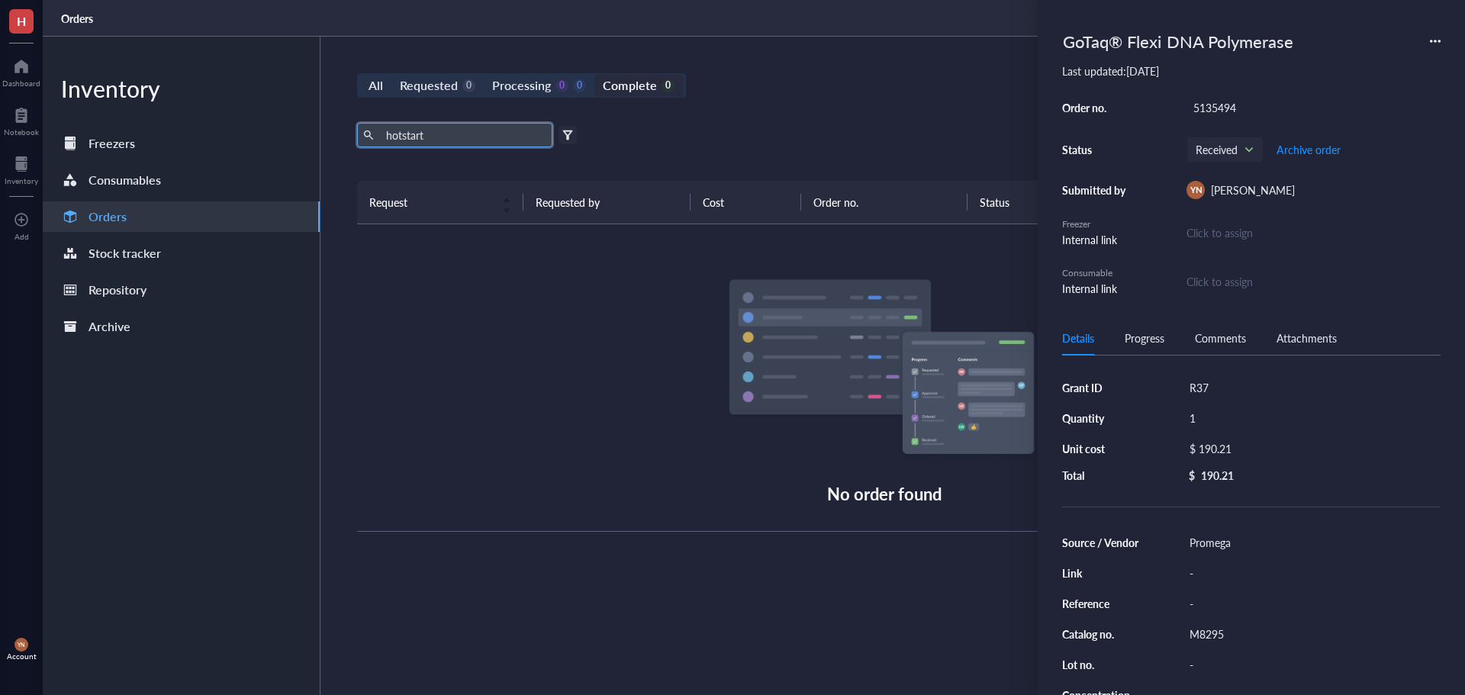
click at [397, 137] on input "hotstart" at bounding box center [463, 135] width 166 height 23
click at [402, 137] on input "hotstart" at bounding box center [463, 135] width 166 height 23
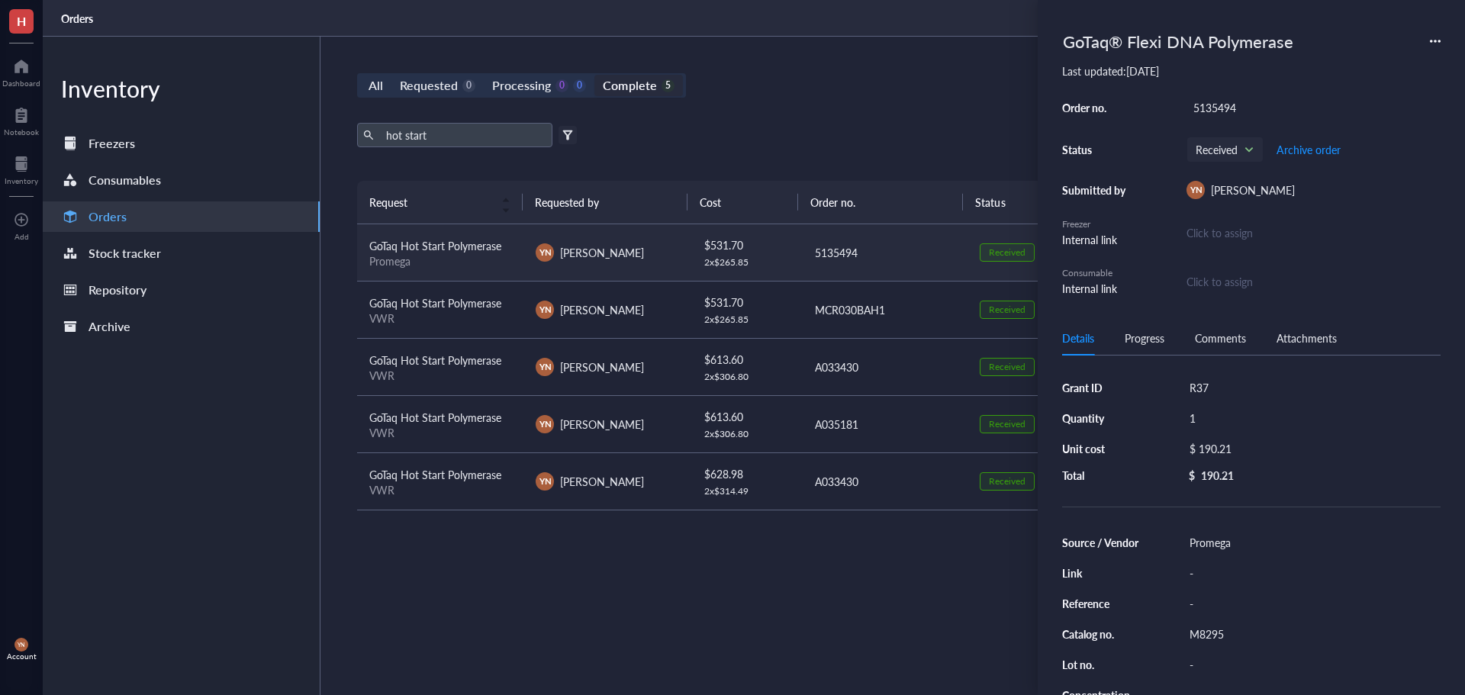
click at [478, 246] on span "GoTaq Hot Start Polymerase" at bounding box center [435, 245] width 132 height 15
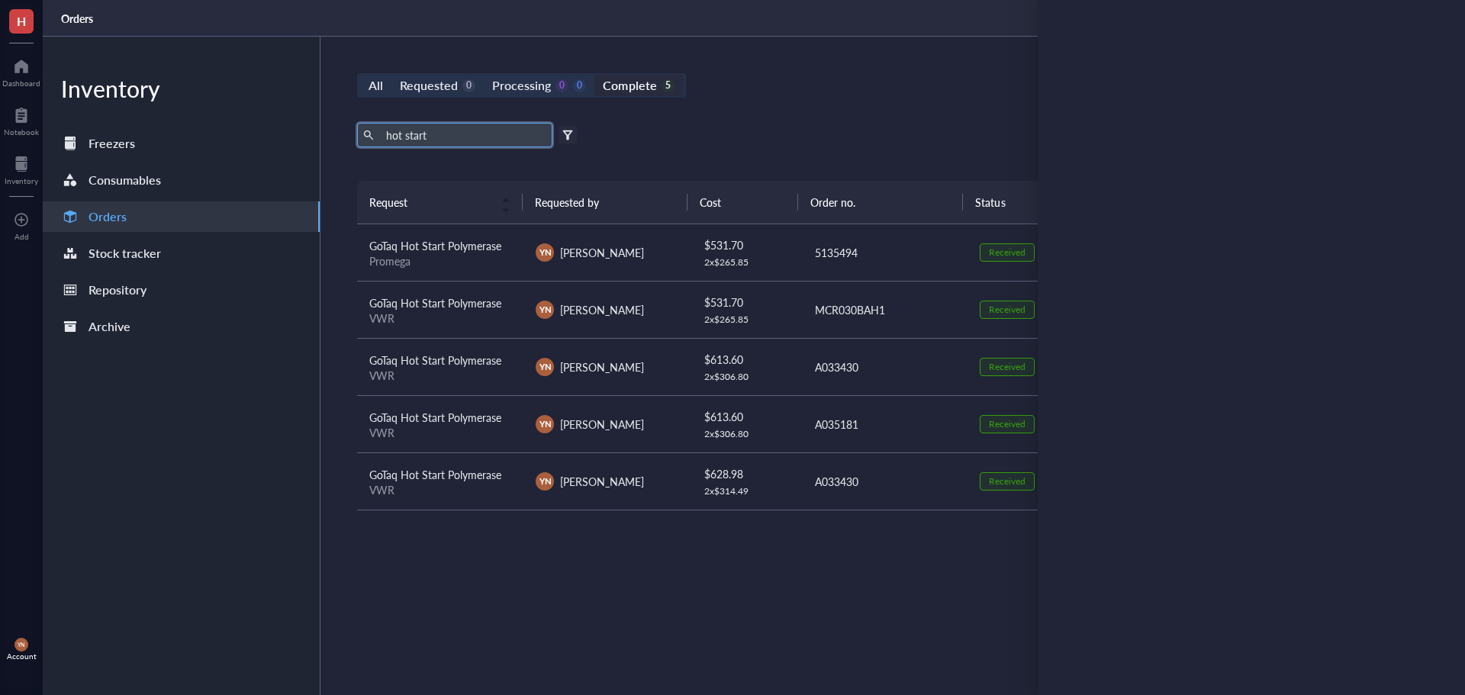
drag, startPoint x: 440, startPoint y: 132, endPoint x: 193, endPoint y: 126, distance: 247.2
click at [197, 127] on div "Inventory Freezers Consumables Orders Stock tracker Repository Archive All Requ…" at bounding box center [754, 366] width 1422 height 658
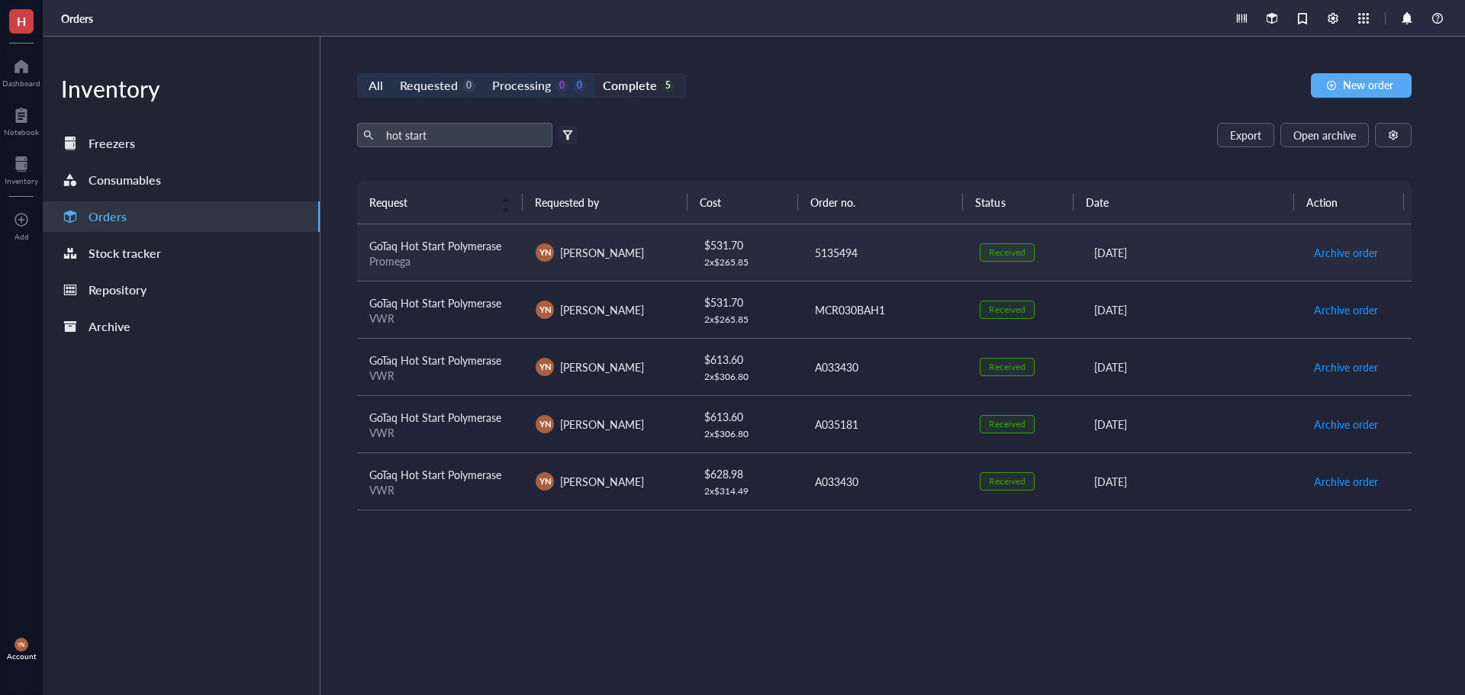
click at [429, 240] on span "GoTaq Hot Start Polymerase" at bounding box center [435, 245] width 132 height 15
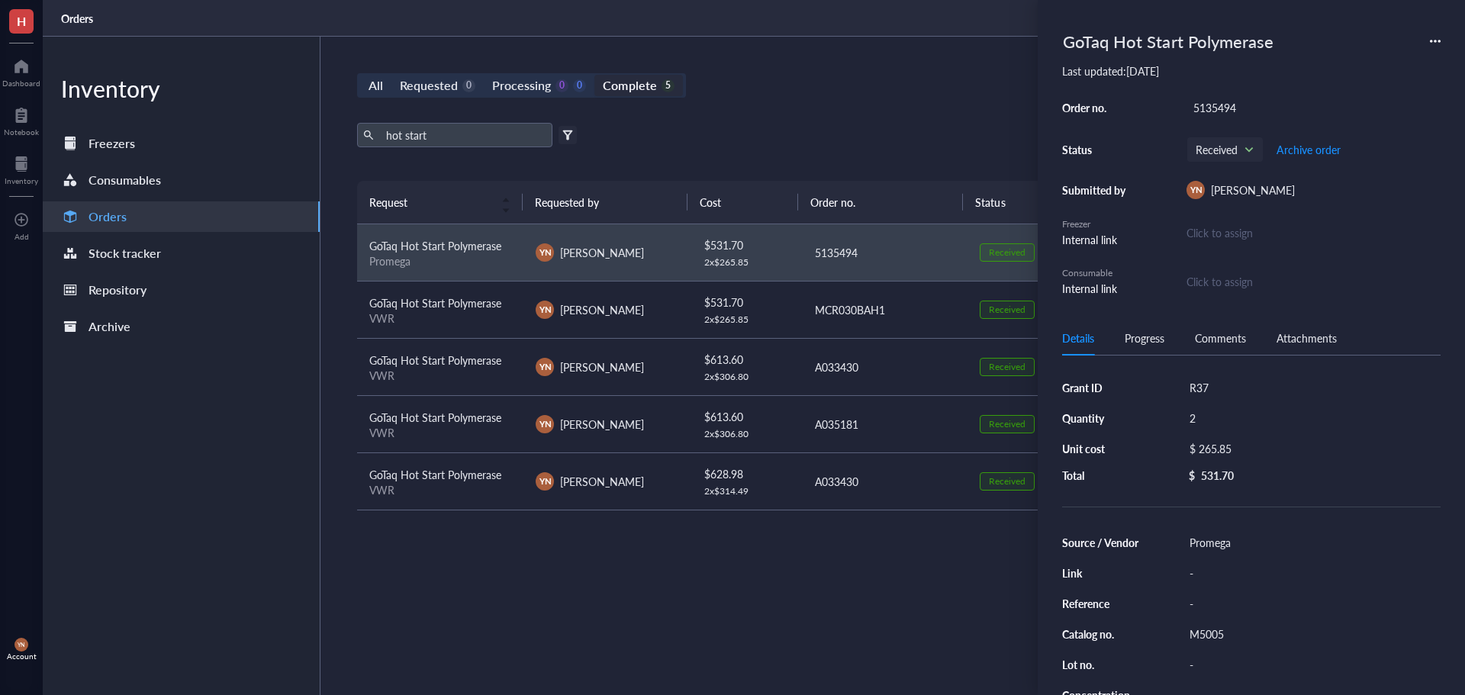
drag, startPoint x: 727, startPoint y: 145, endPoint x: 705, endPoint y: 143, distance: 22.2
click at [727, 145] on div "hot start Export Open archive" at bounding box center [884, 135] width 1054 height 24
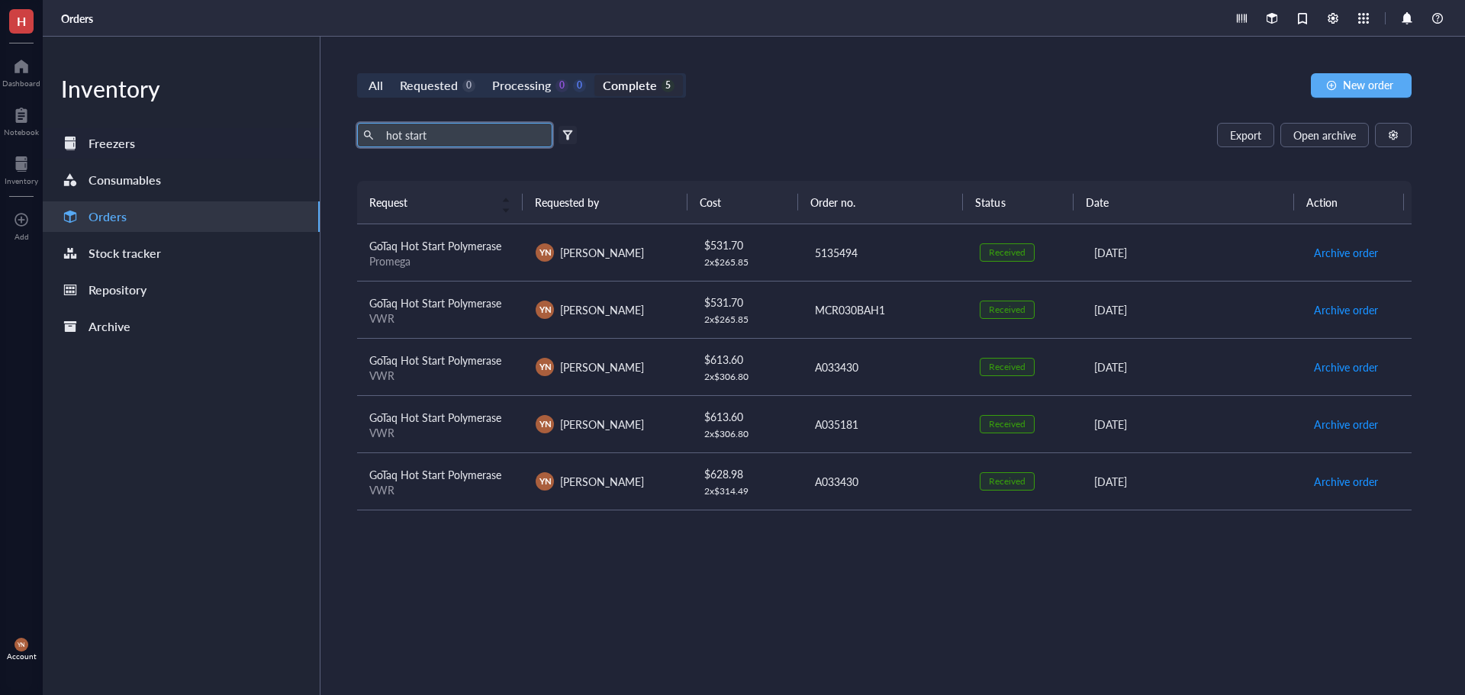
drag, startPoint x: 425, startPoint y: 133, endPoint x: 285, endPoint y: 132, distance: 139.6
click at [287, 133] on div "Inventory Freezers Consumables Orders Stock tracker Repository Archive All Requ…" at bounding box center [754, 366] width 1422 height 658
type input "flexi"
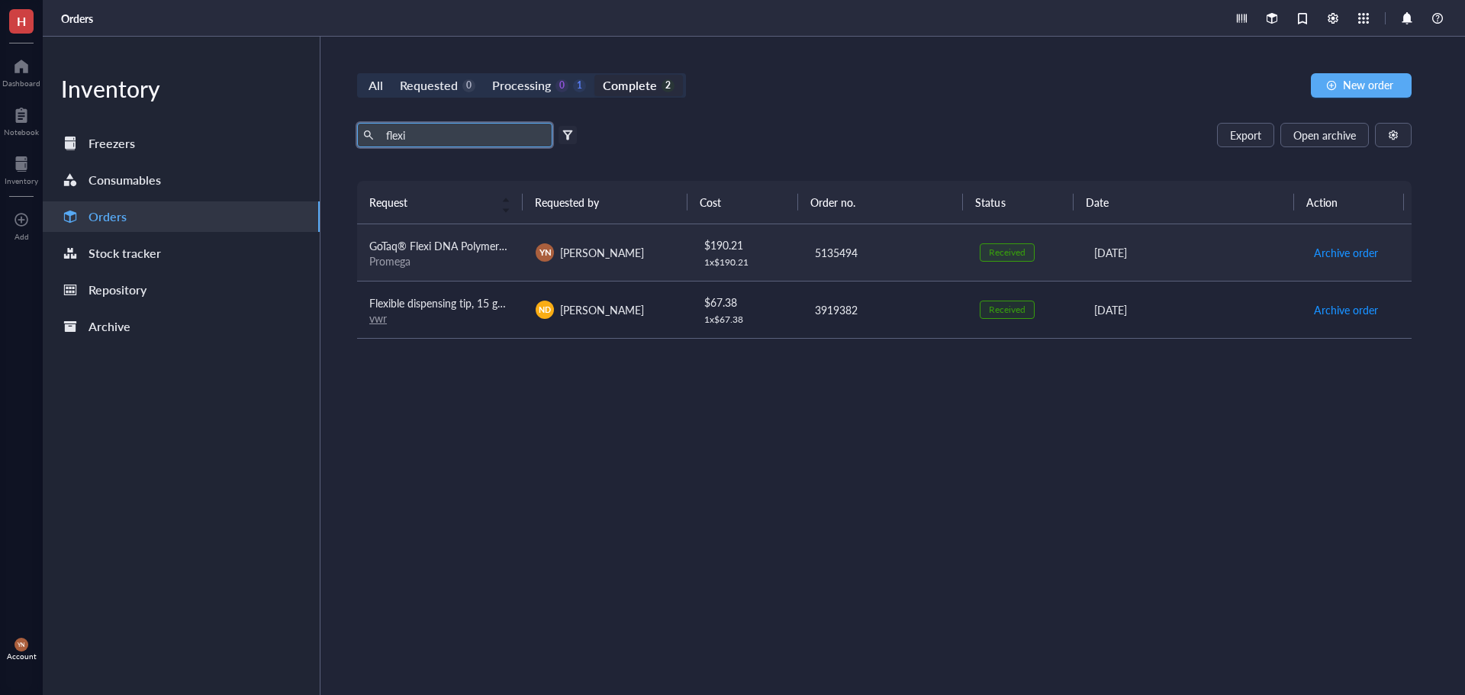
click at [479, 253] on span "GoTaq® Flexi DNA Polymerase" at bounding box center [441, 245] width 145 height 15
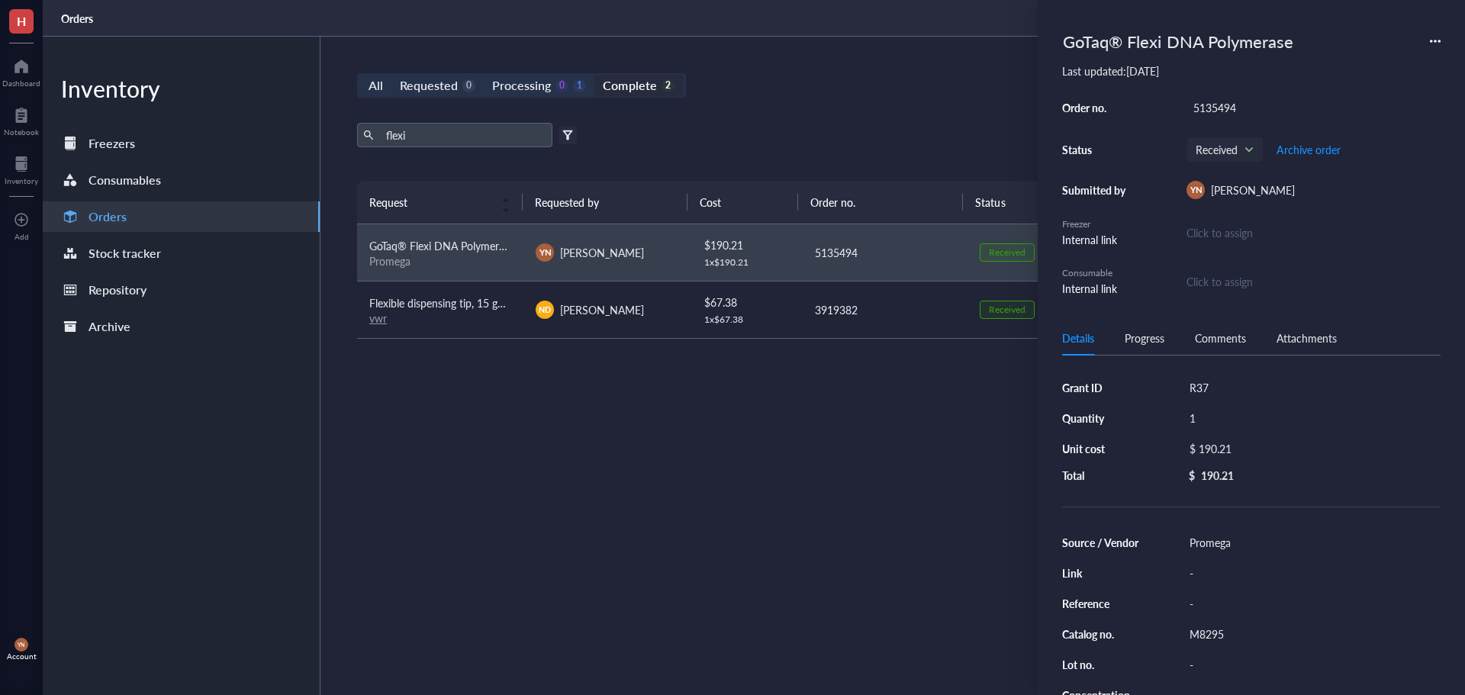
click at [1438, 44] on icon at bounding box center [1435, 41] width 11 height 11
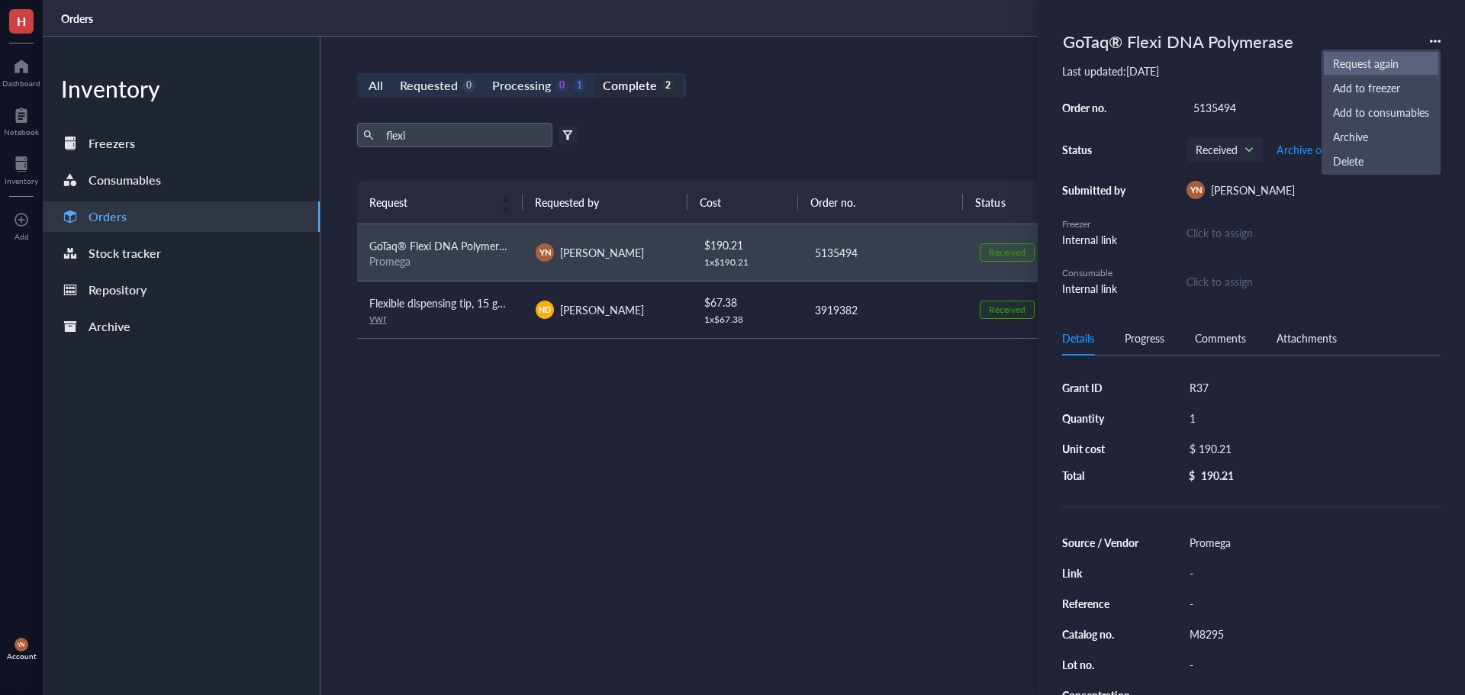
click at [1389, 64] on span "Request again" at bounding box center [1381, 63] width 96 height 17
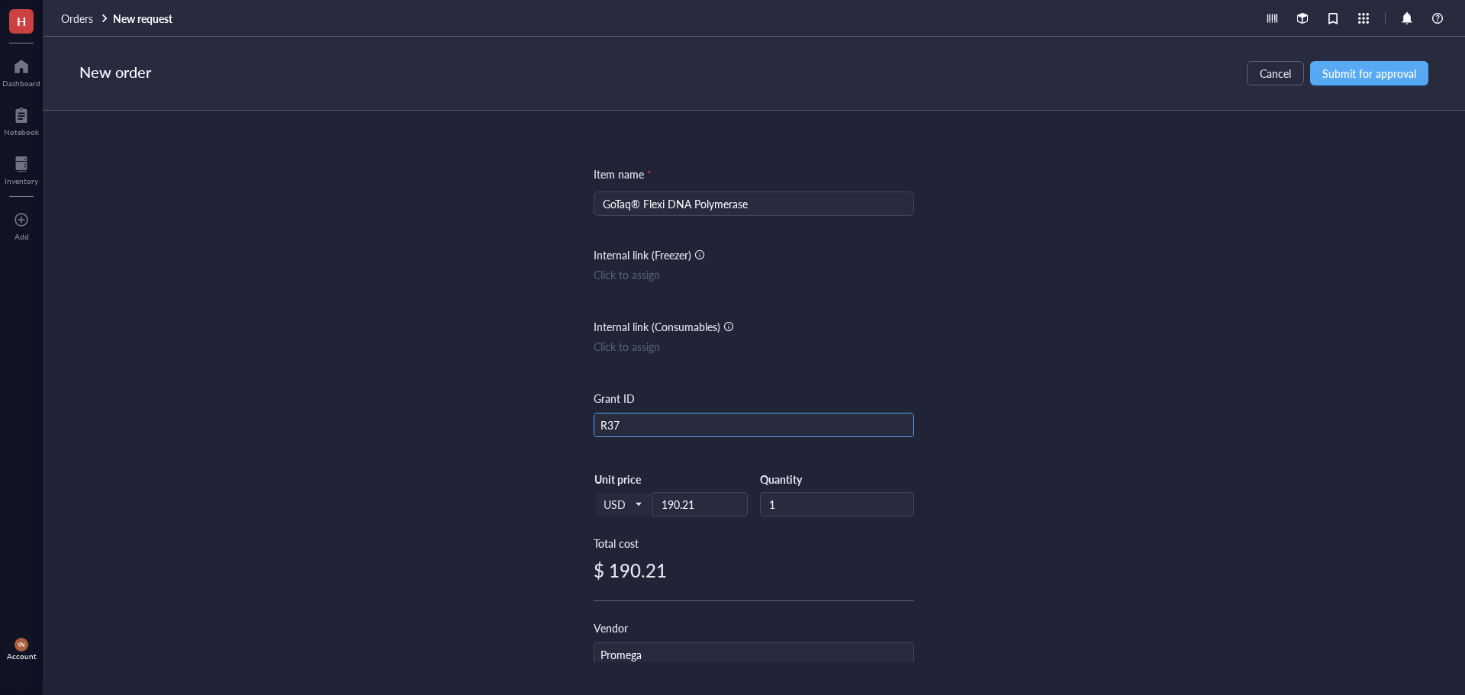
drag, startPoint x: 631, startPoint y: 426, endPoint x: 500, endPoint y: 426, distance: 130.4
click at [500, 426] on div "Item name * GoTaq® Flexi DNA Polymerase Internal link (Freezer) Click to assign…" at bounding box center [754, 387] width 1422 height 552
type input "RO1"
drag, startPoint x: 1195, startPoint y: 387, endPoint x: 954, endPoint y: 487, distance: 261.0
click at [1196, 387] on div "Item name * GoTaq® Flexi DNA Polymerase Internal link (Freezer) Click to assign…" at bounding box center [754, 387] width 1422 height 552
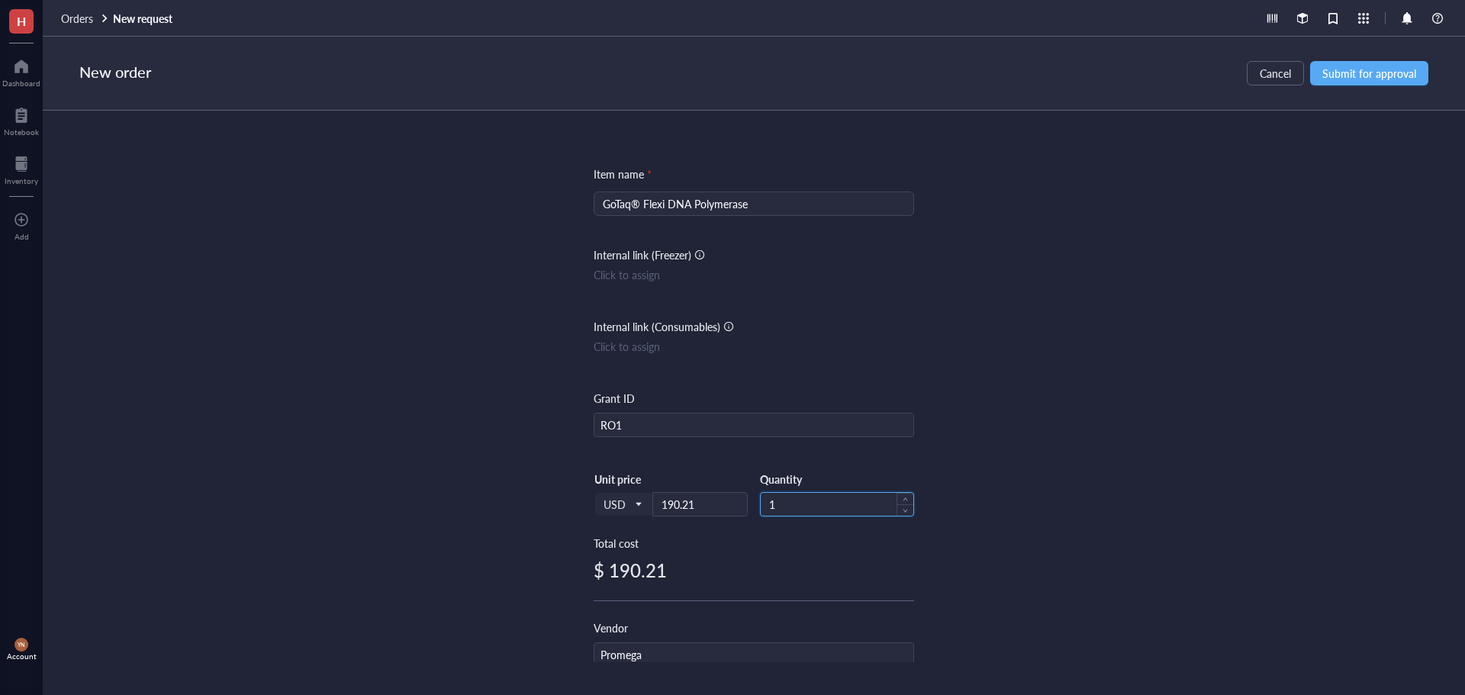
drag, startPoint x: 823, startPoint y: 515, endPoint x: 806, endPoint y: 502, distance: 21.2
click at [822, 515] on input "1" at bounding box center [837, 504] width 153 height 23
click at [1354, 68] on span "Submit for approval" at bounding box center [1369, 73] width 94 height 12
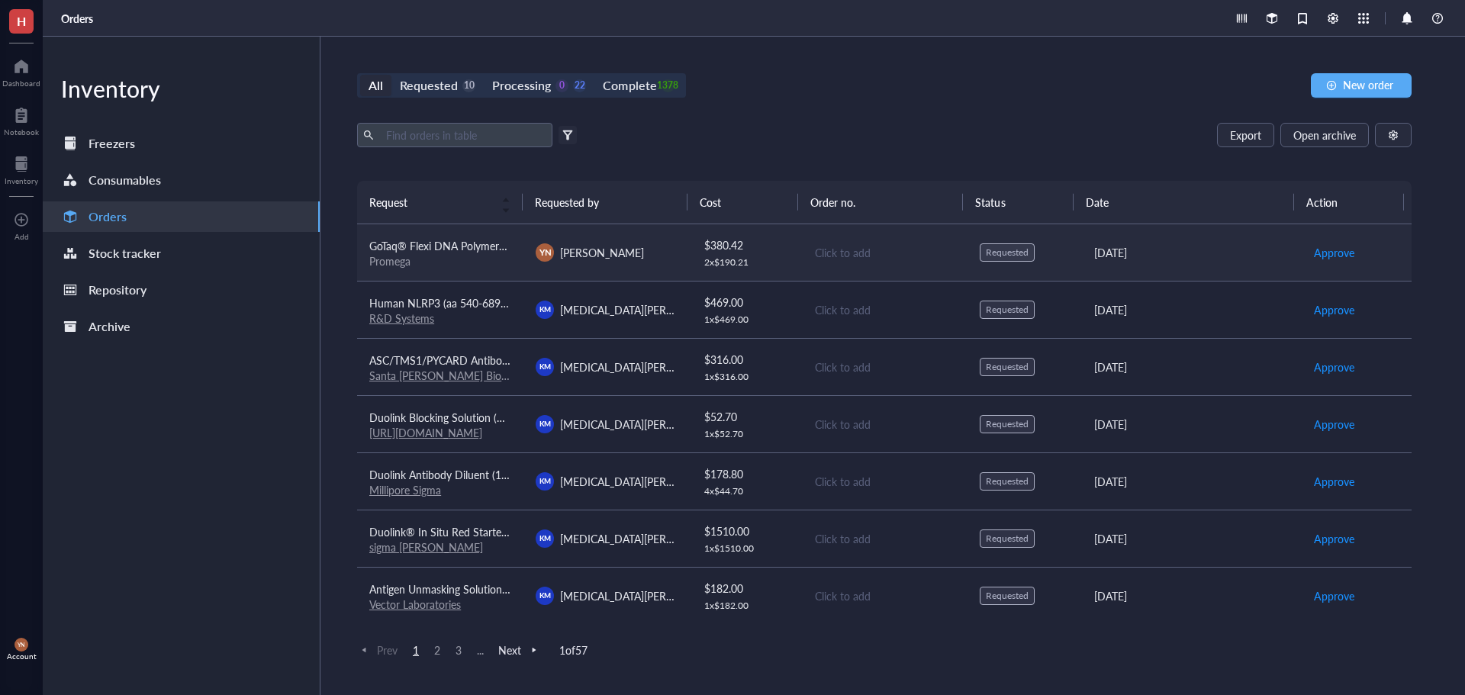
click at [498, 260] on div "Promega" at bounding box center [440, 261] width 142 height 14
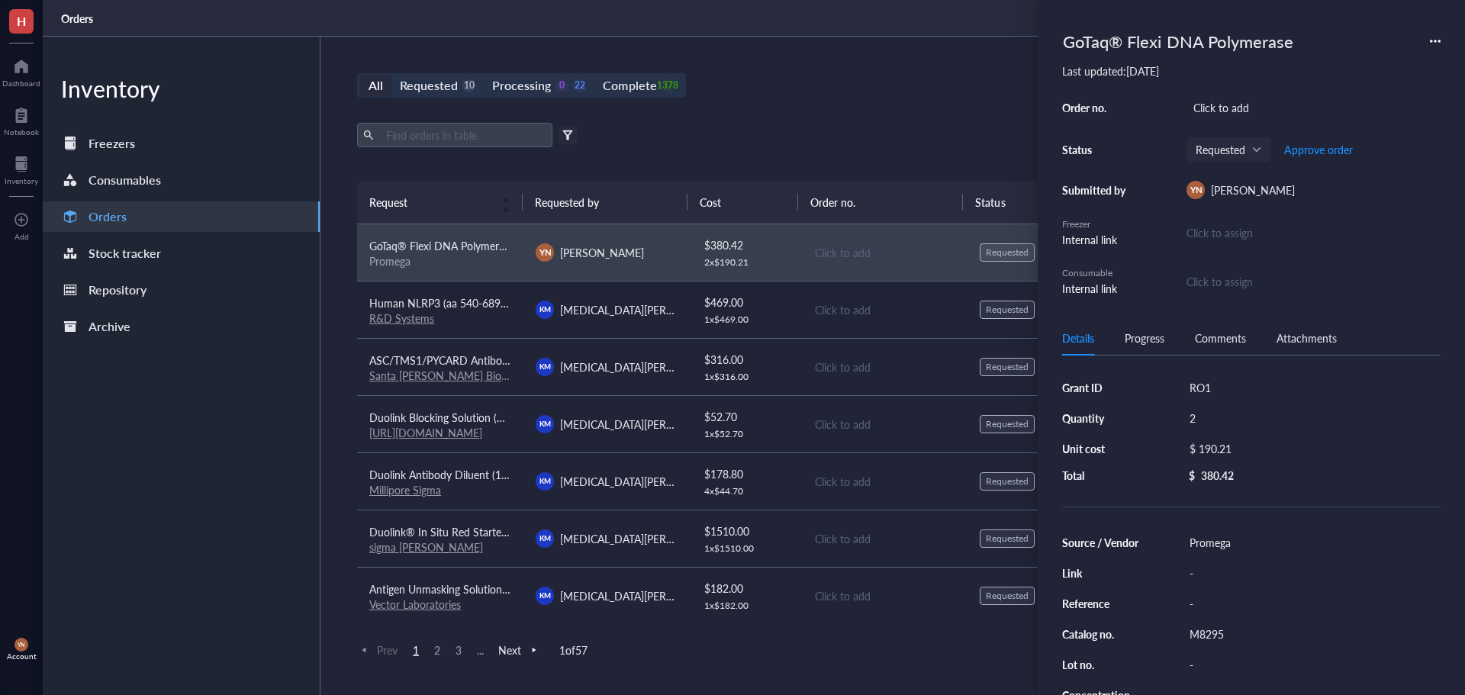
click at [1233, 109] on div "Click to add" at bounding box center [1313, 107] width 254 height 21
type input "5135184"
click at [1304, 143] on span "Approve order" at bounding box center [1318, 149] width 69 height 12
click at [1307, 153] on span "Place order" at bounding box center [1306, 149] width 53 height 12
click at [875, 106] on div "All Requested 9 Processing 0 23 Complete 1378 New order Export Open archive Fil…" at bounding box center [883, 366] width 1127 height 658
